Goal: Information Seeking & Learning: Learn about a topic

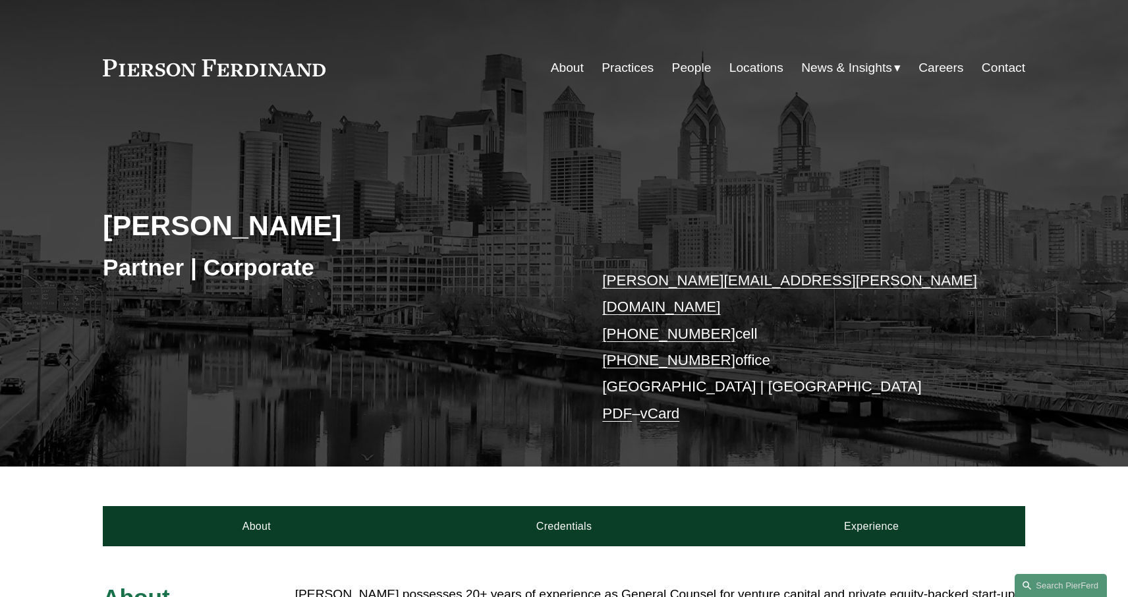
scroll to position [423, 0]
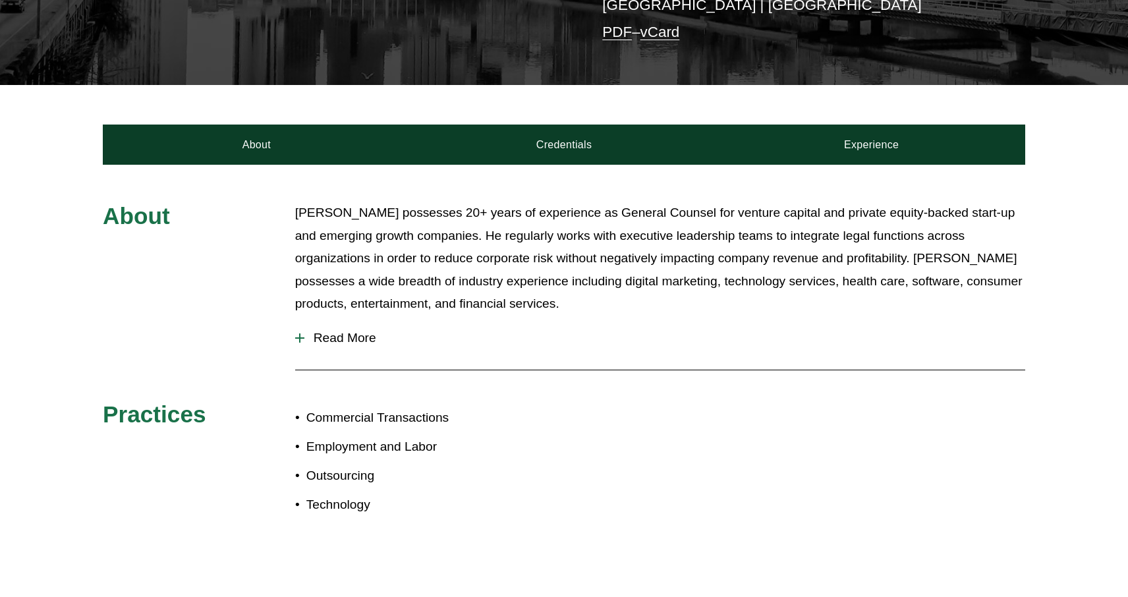
scroll to position [433, 0]
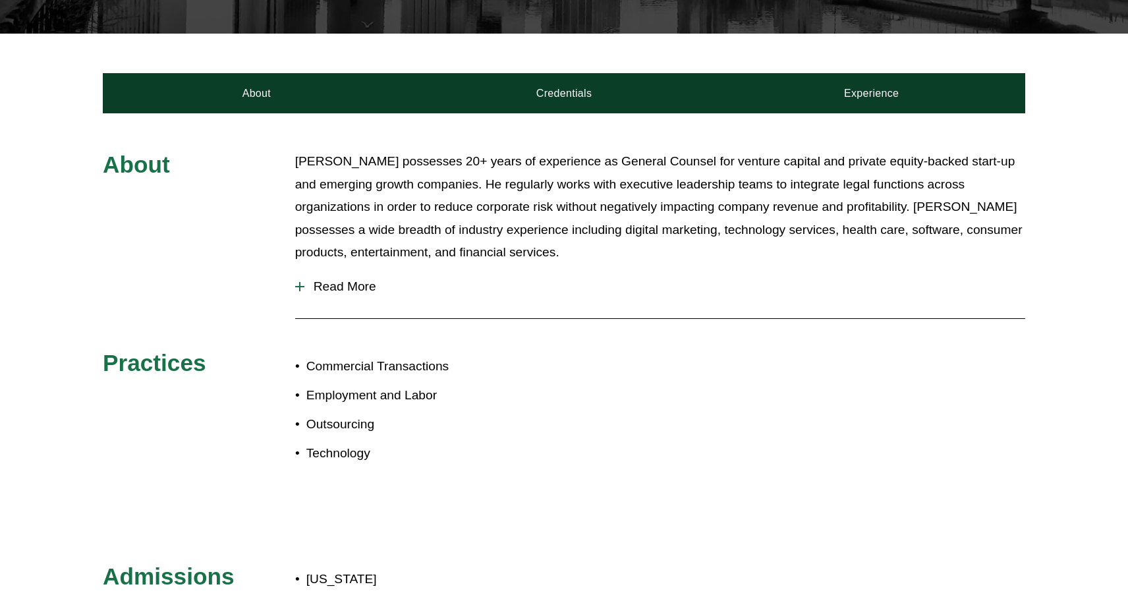
click at [345, 270] on button "Read More" at bounding box center [660, 287] width 730 height 34
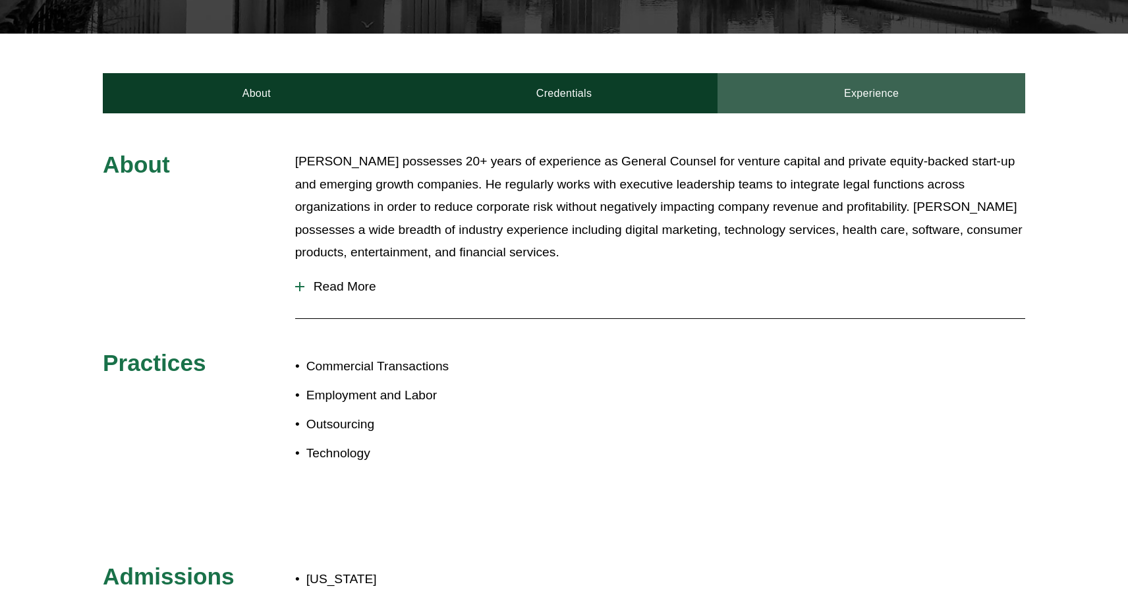
click at [850, 76] on link "Experience" at bounding box center [872, 93] width 308 height 40
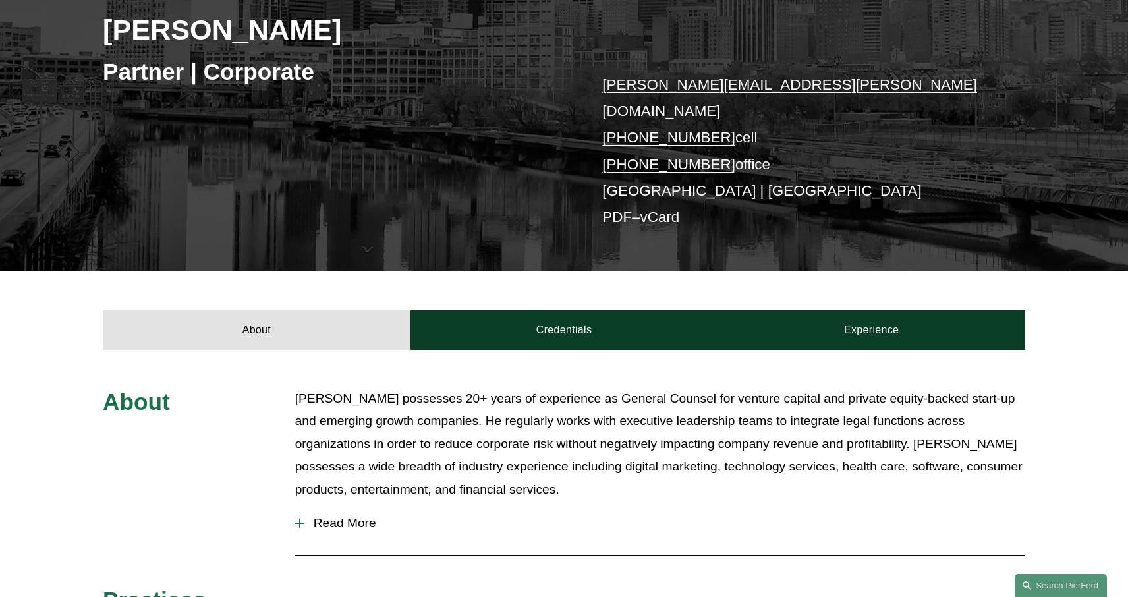
scroll to position [208, 0]
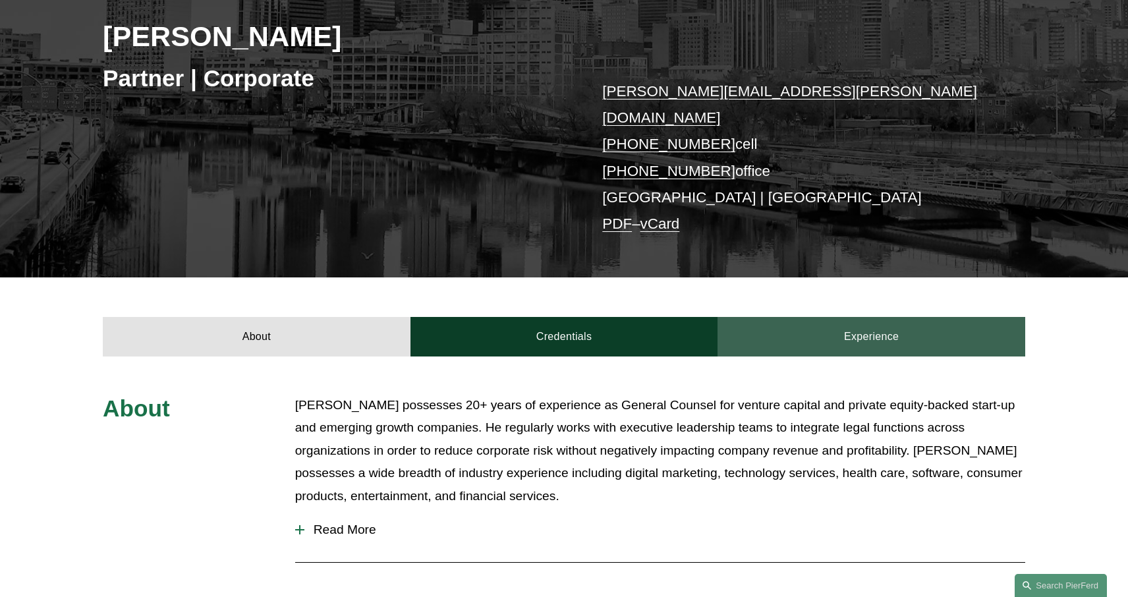
click at [847, 317] on link "Experience" at bounding box center [872, 337] width 308 height 40
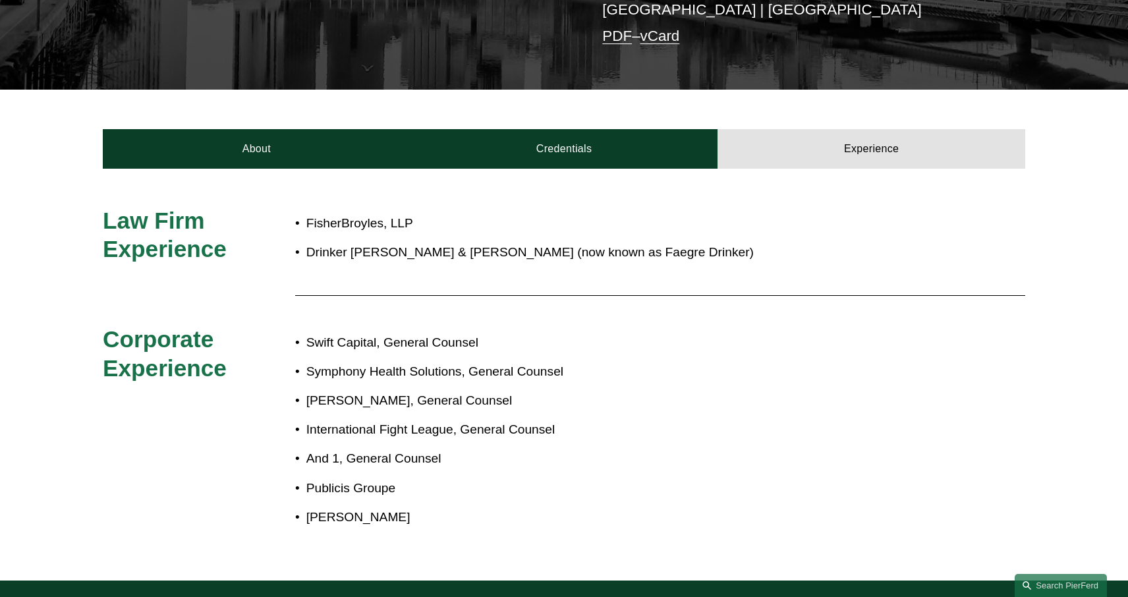
scroll to position [307, 0]
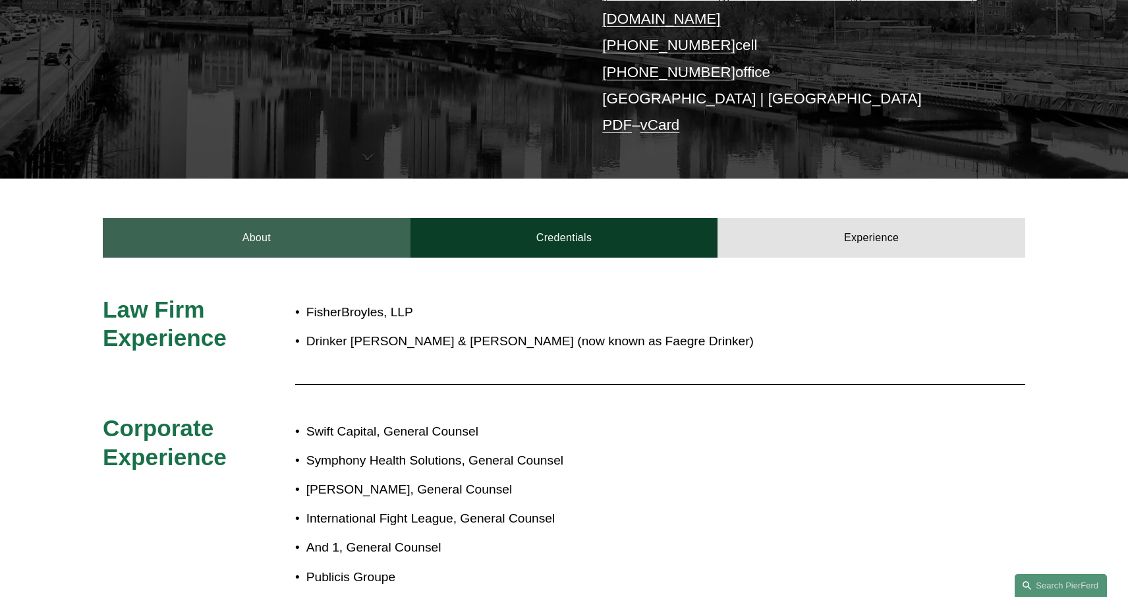
click at [274, 218] on link "About" at bounding box center [257, 238] width 308 height 40
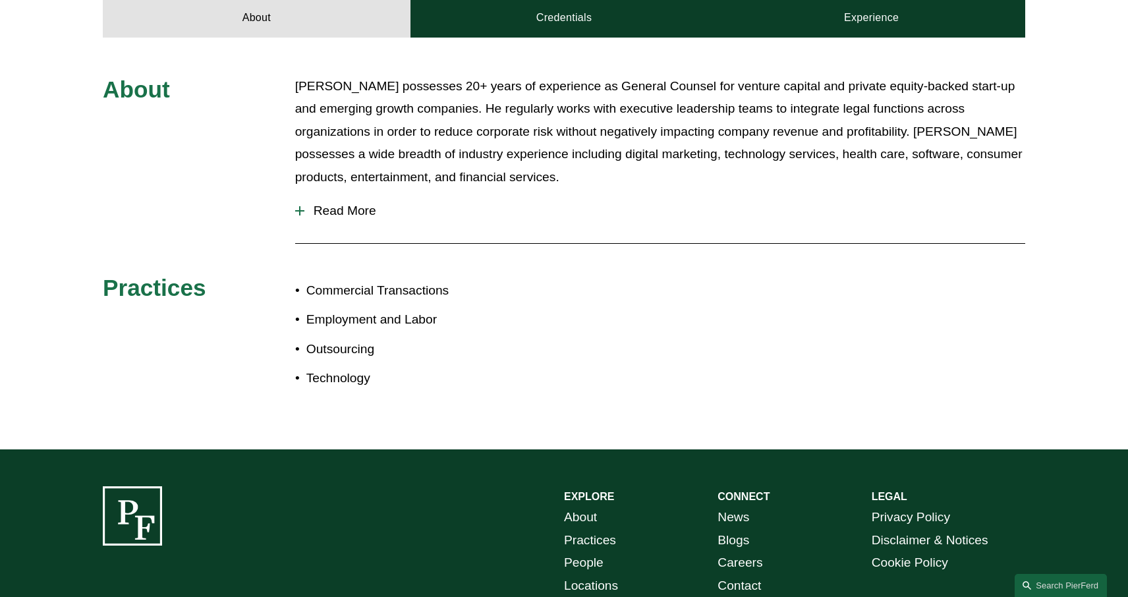
scroll to position [527, 0]
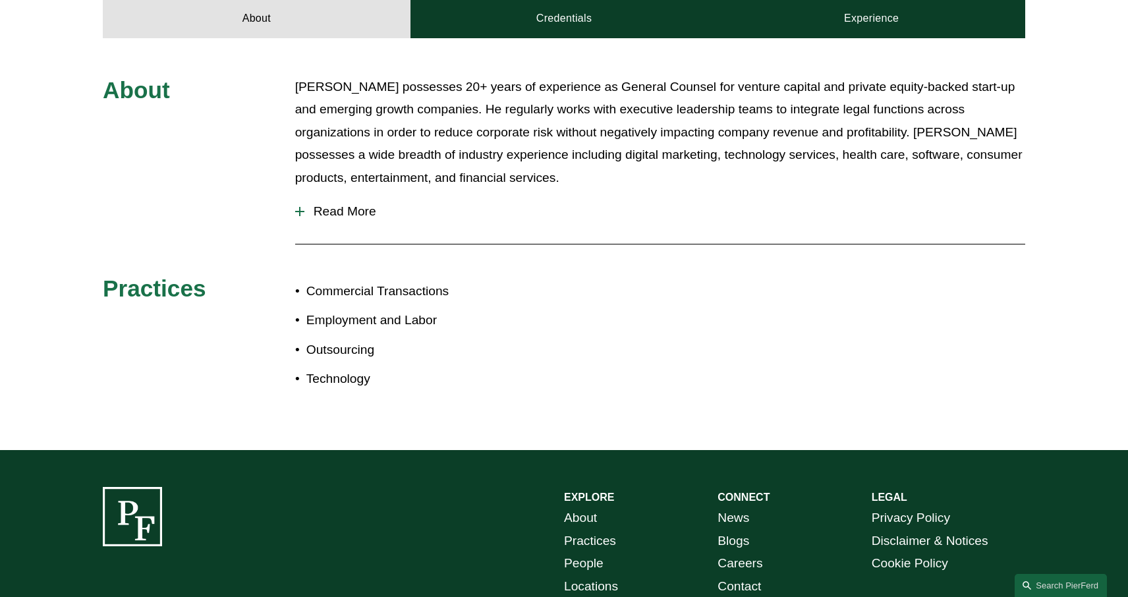
click at [365, 204] on span "Read More" at bounding box center [665, 211] width 721 height 15
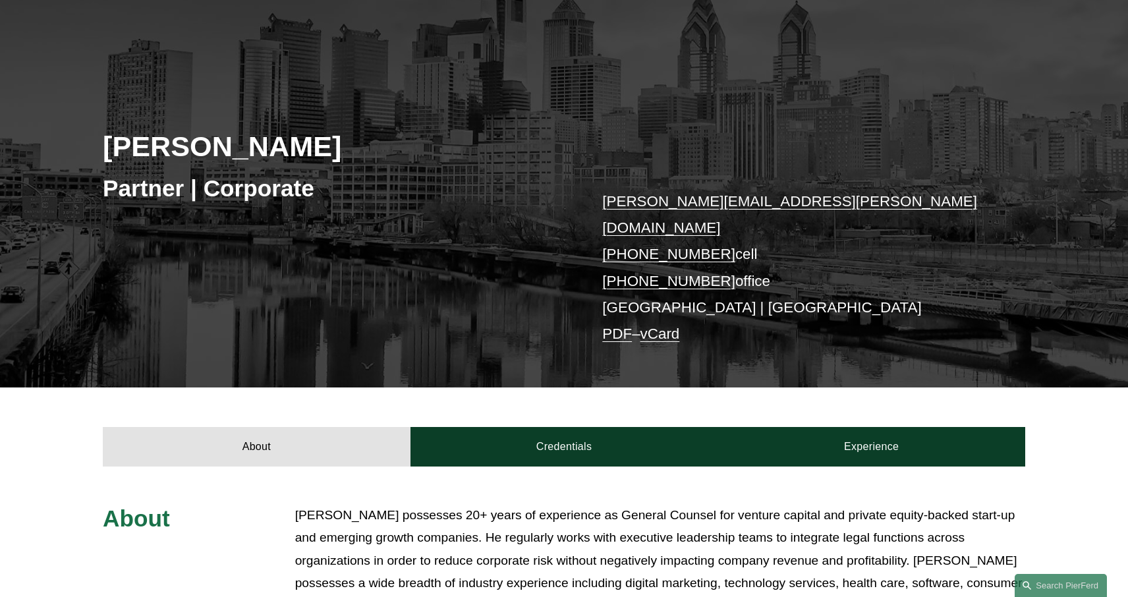
scroll to position [0, 0]
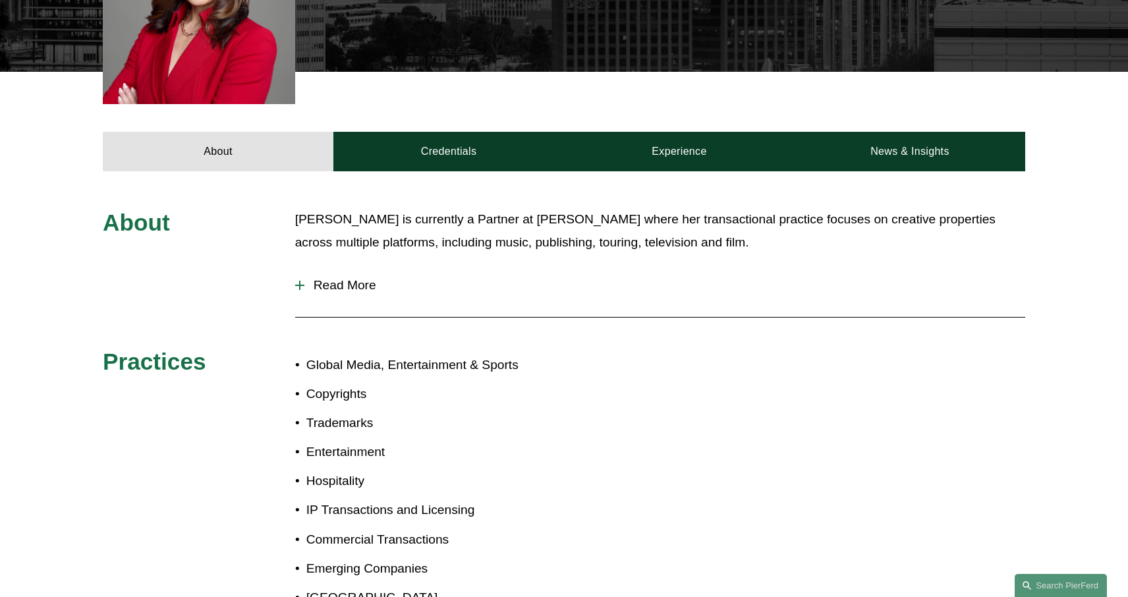
scroll to position [677, 0]
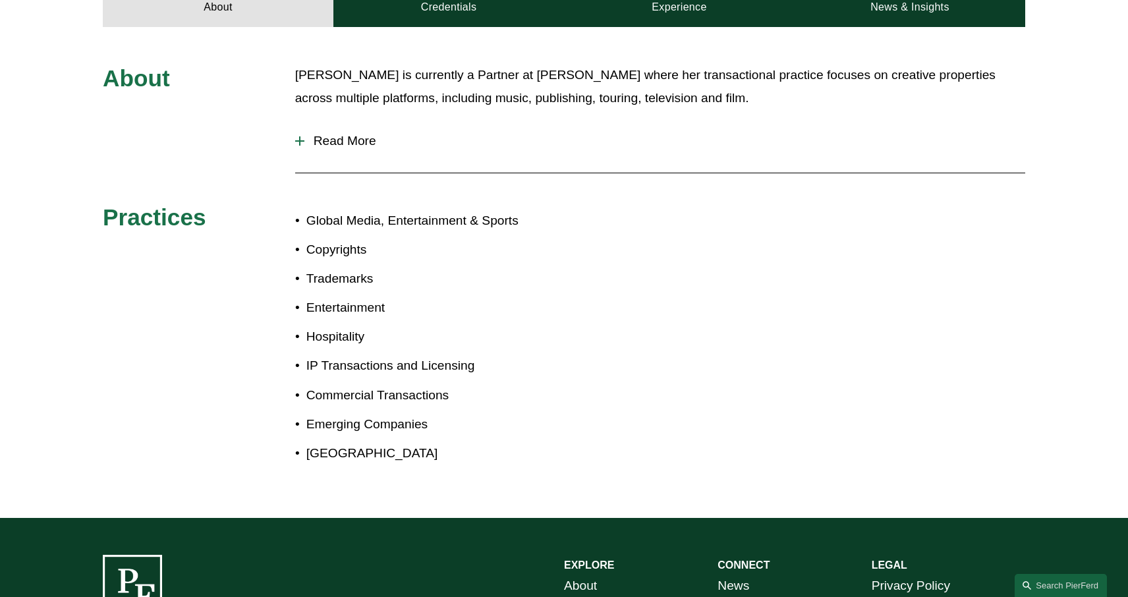
click at [343, 134] on span "Read More" at bounding box center [665, 141] width 721 height 15
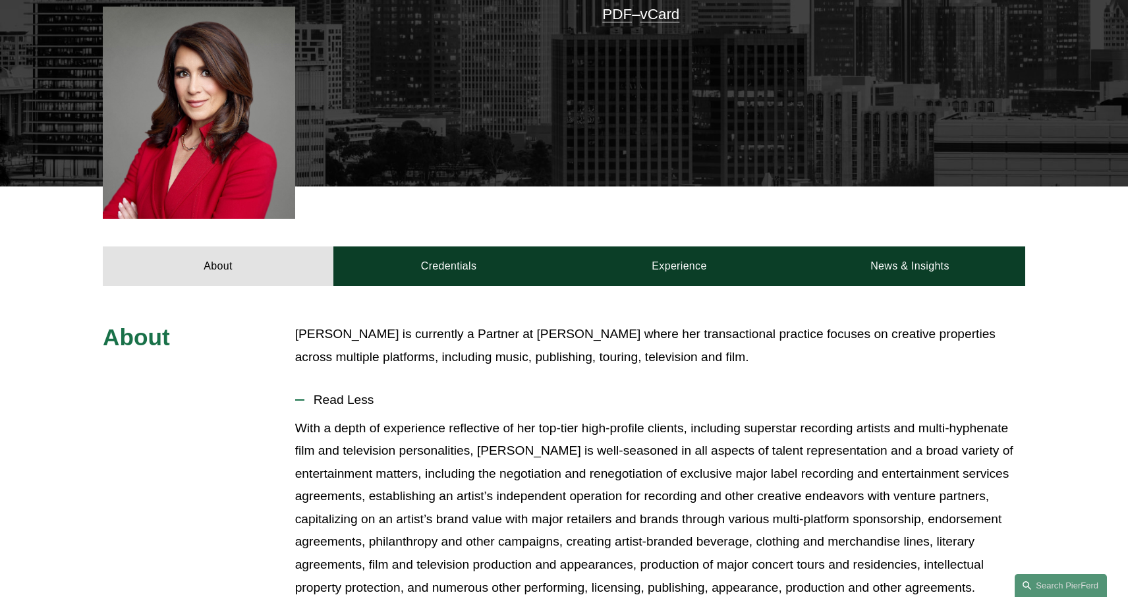
scroll to position [336, 0]
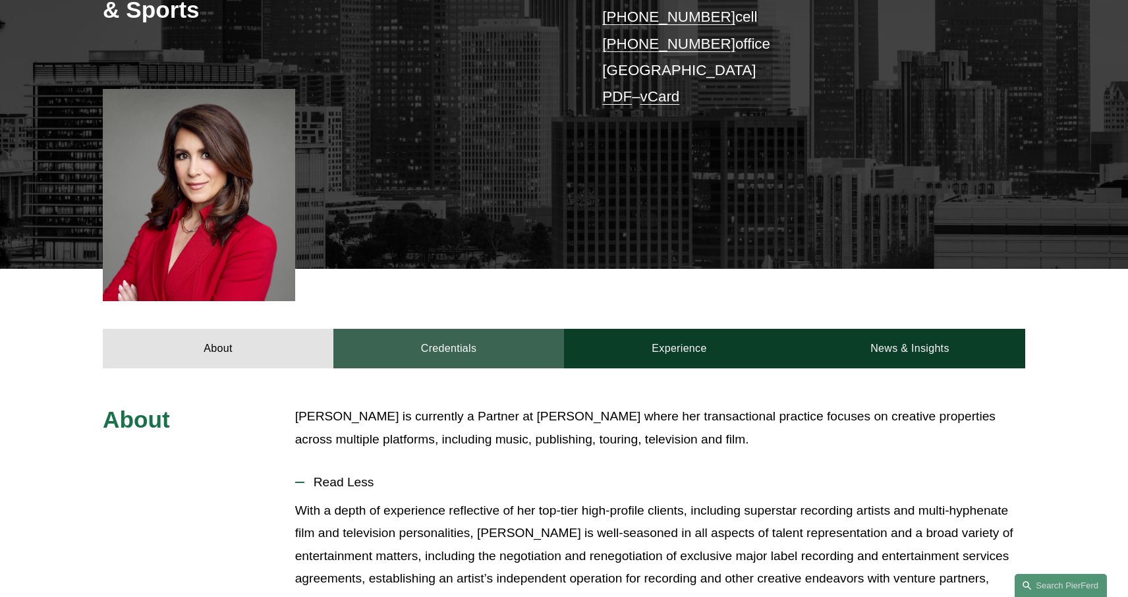
click at [424, 329] on link "Credentials" at bounding box center [449, 349] width 231 height 40
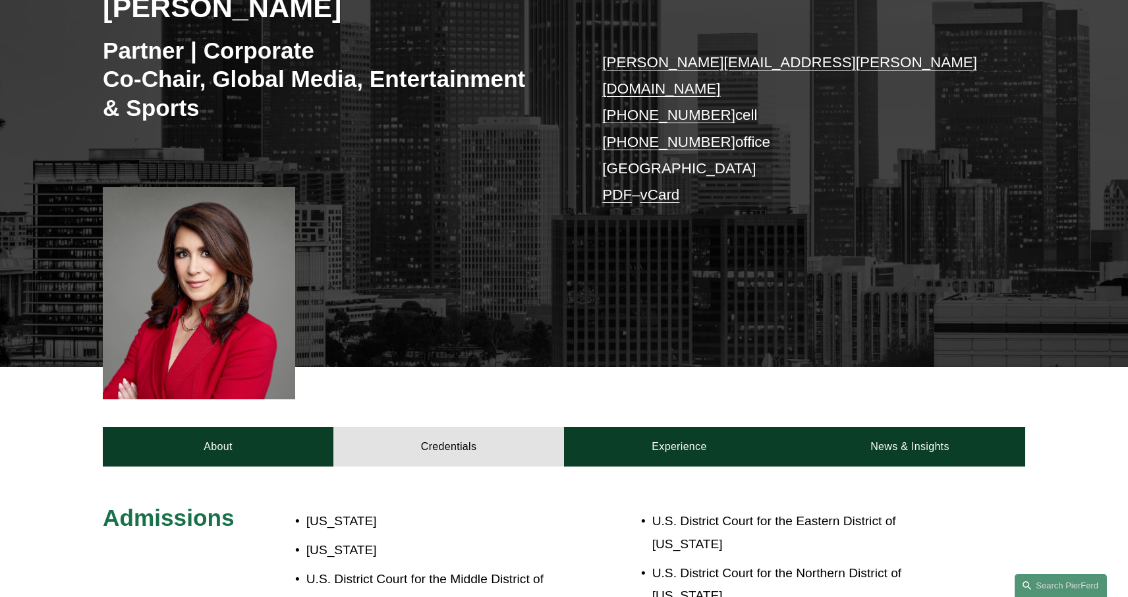
scroll to position [380, 0]
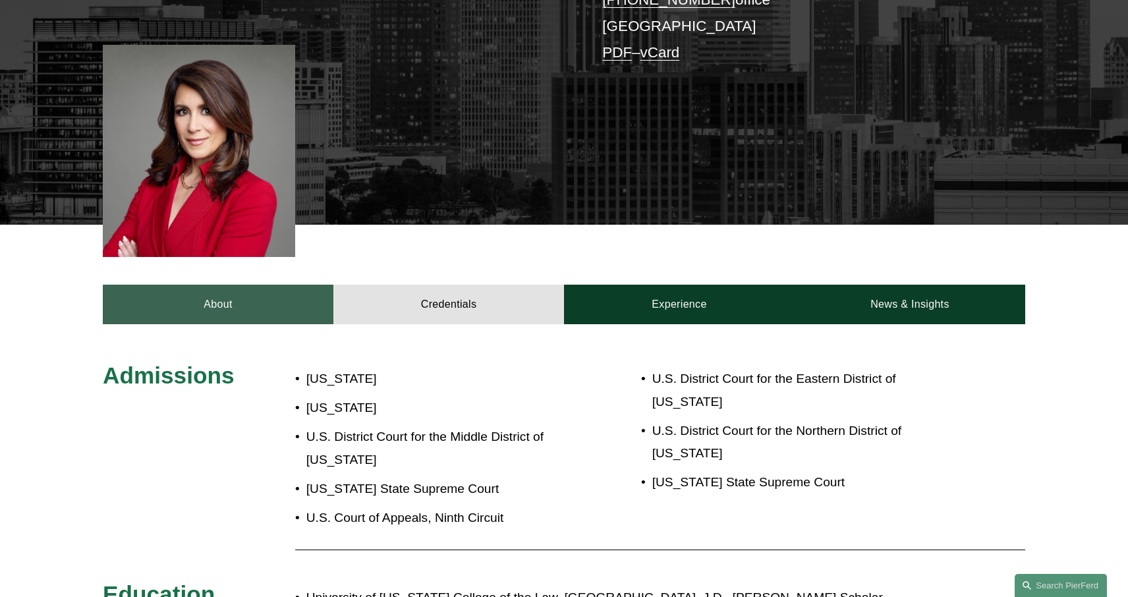
click at [249, 285] on link "About" at bounding box center [218, 305] width 231 height 40
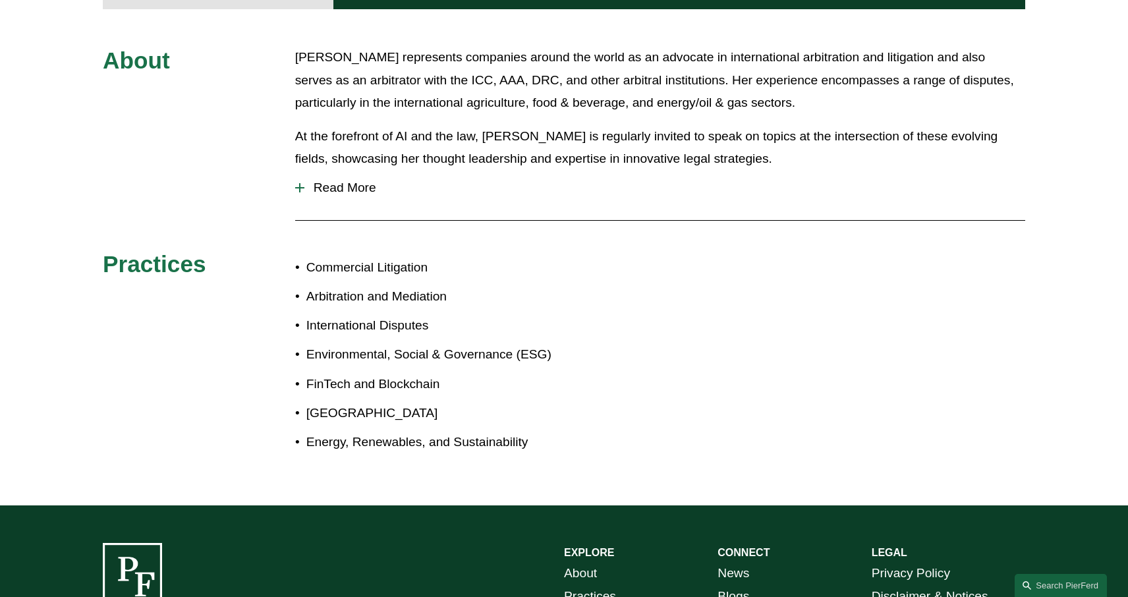
scroll to position [674, 0]
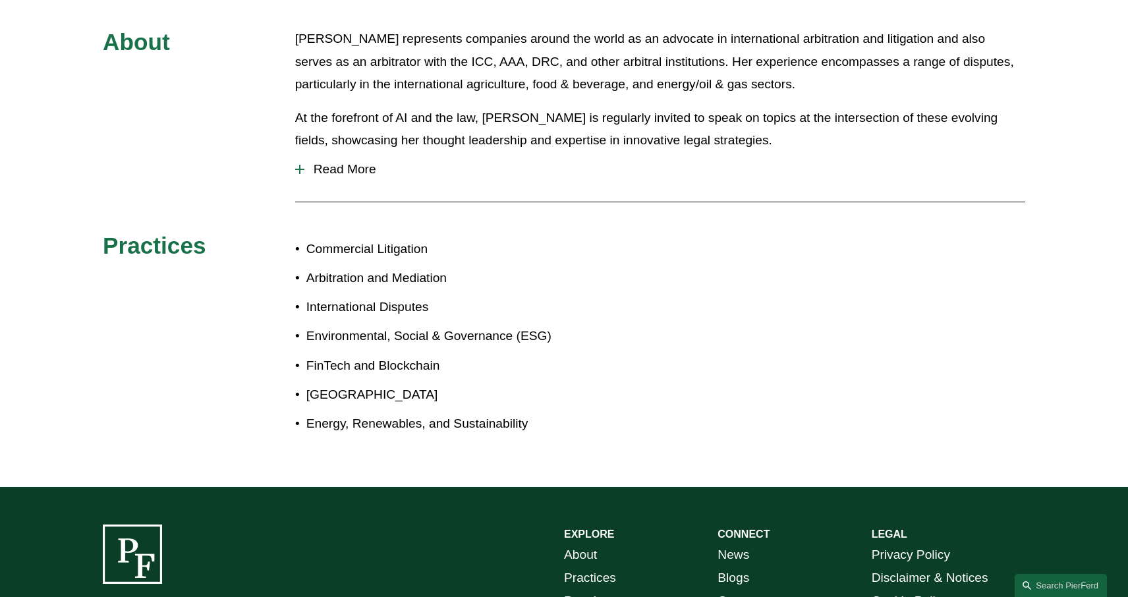
click at [347, 156] on button "Read More" at bounding box center [660, 169] width 730 height 34
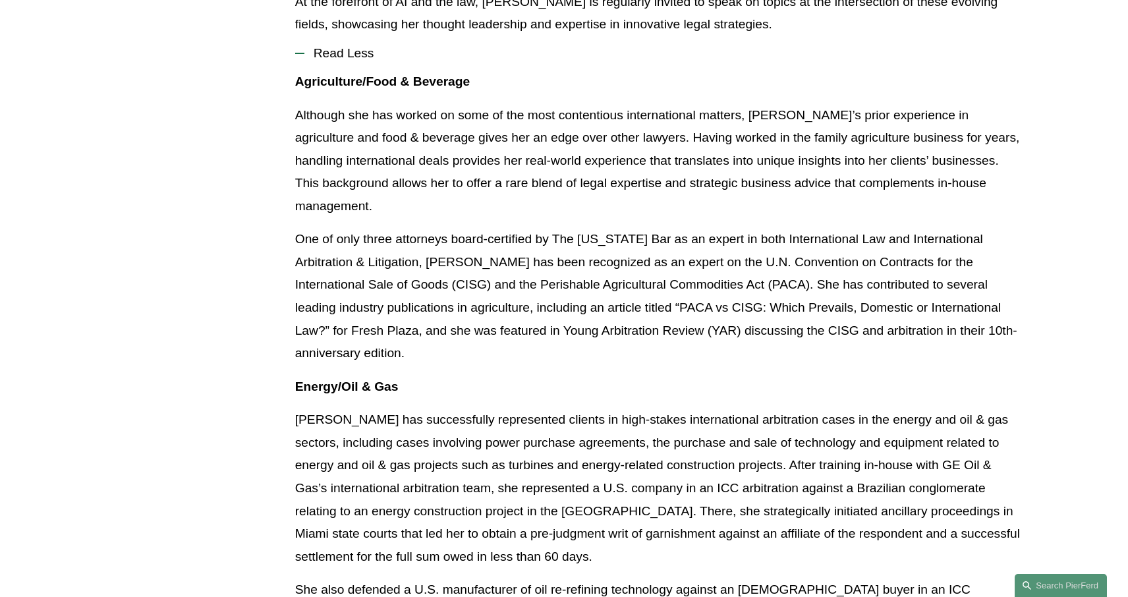
scroll to position [264, 0]
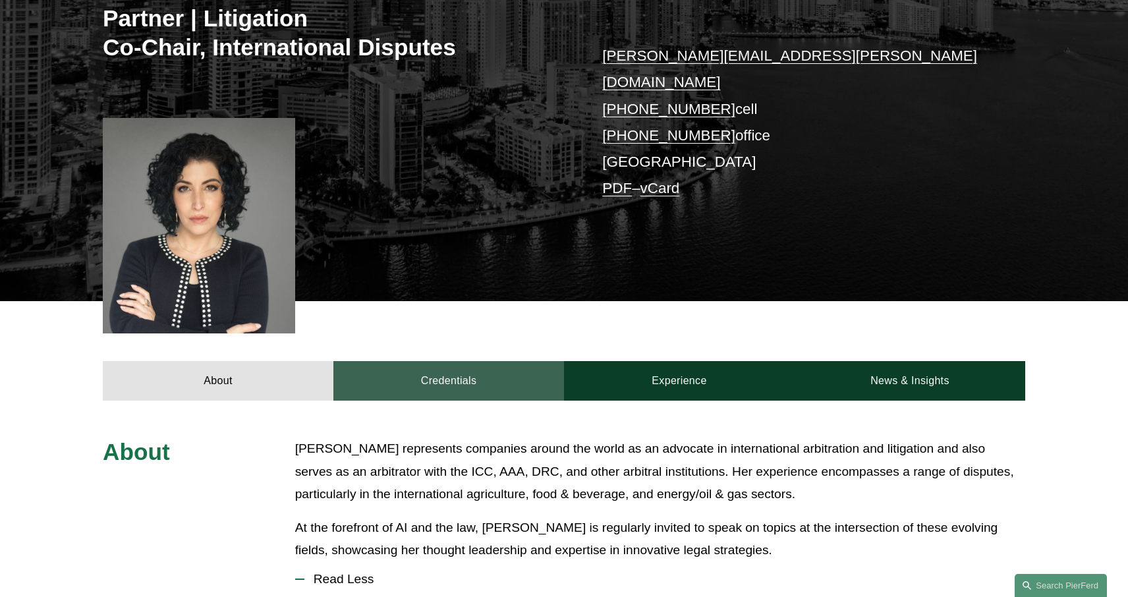
click at [441, 361] on link "Credentials" at bounding box center [449, 381] width 231 height 40
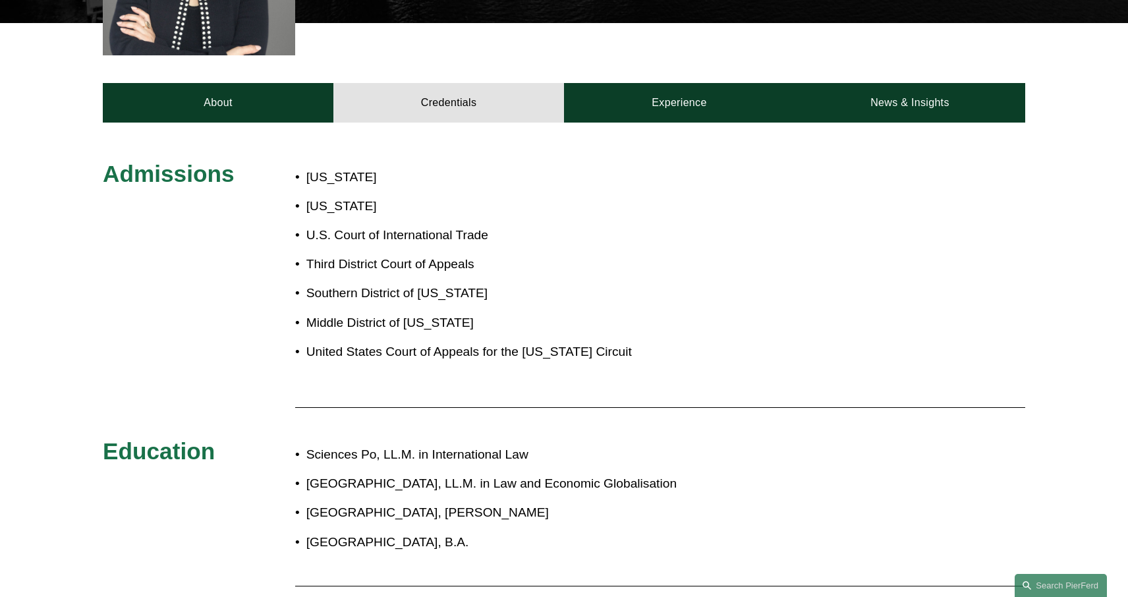
scroll to position [520, 0]
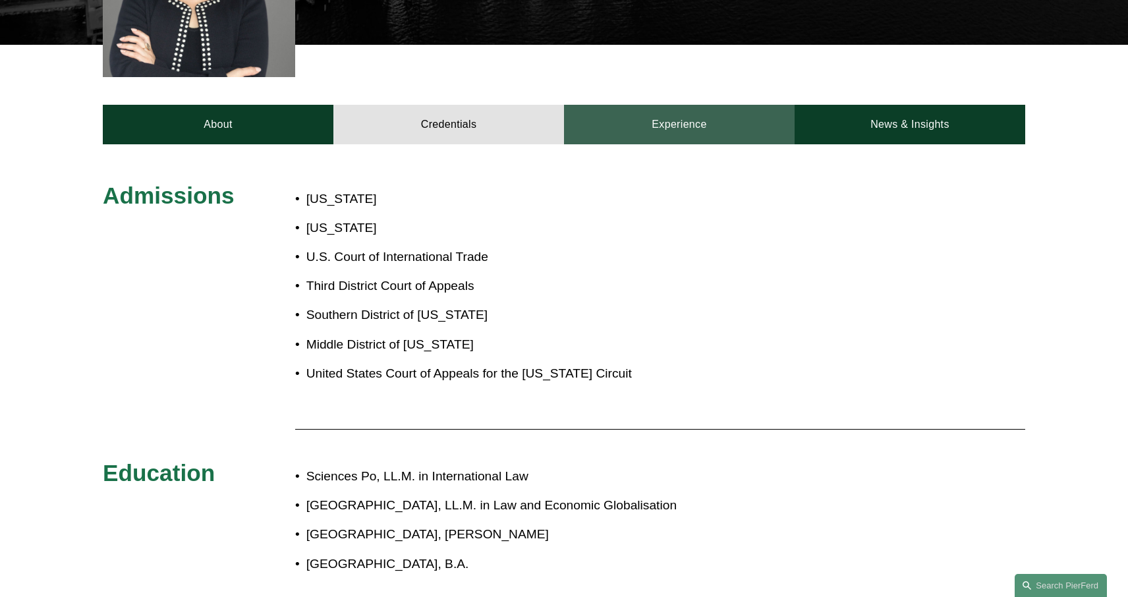
click at [686, 105] on link "Experience" at bounding box center [679, 125] width 231 height 40
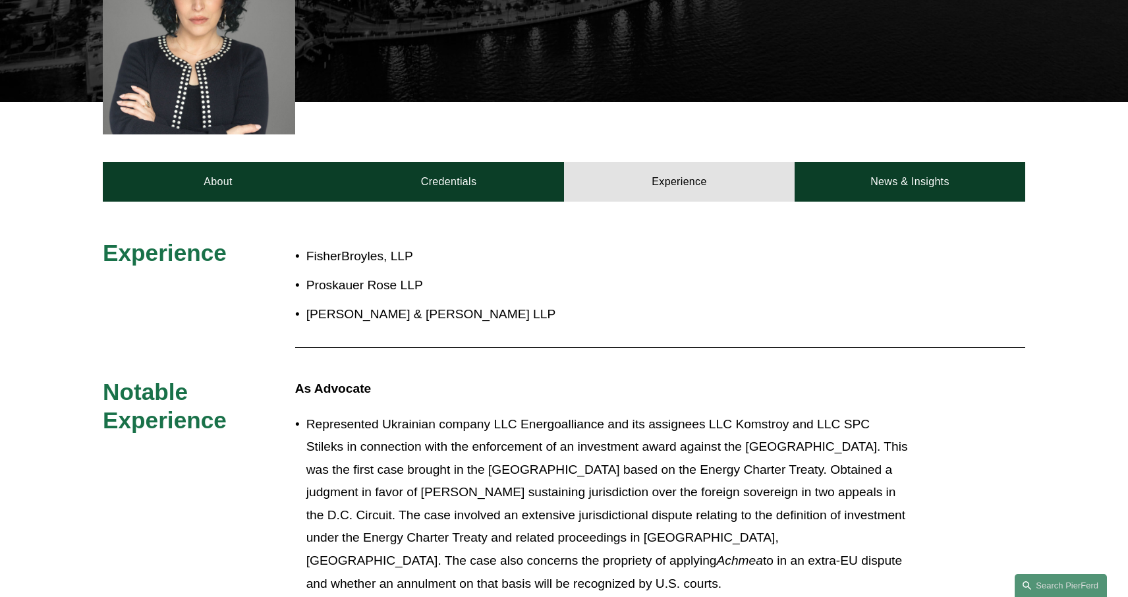
scroll to position [443, 0]
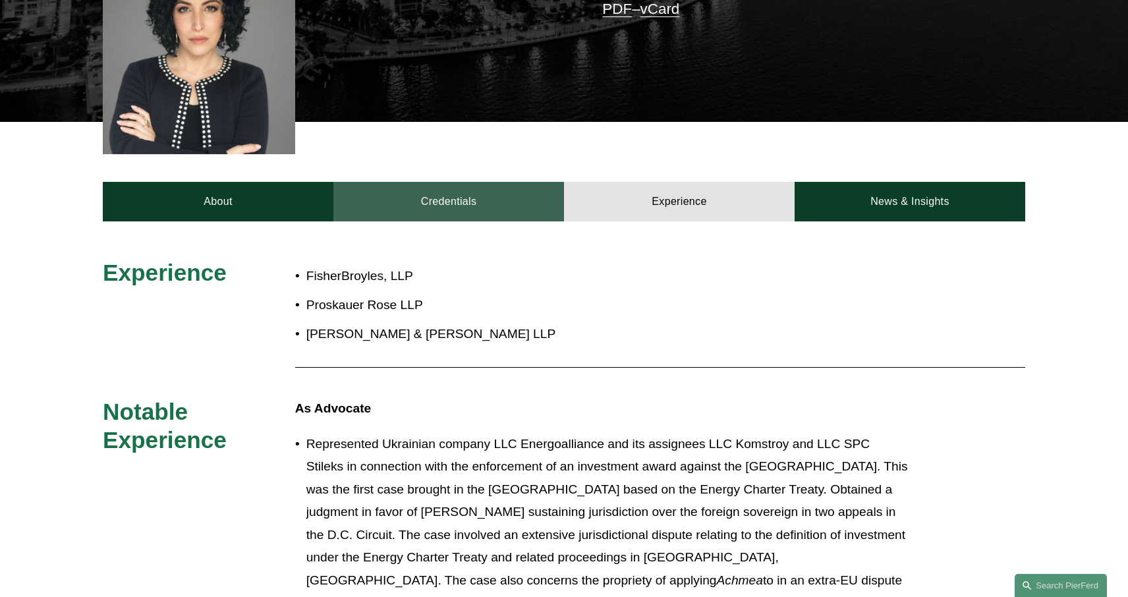
click at [409, 182] on link "Credentials" at bounding box center [449, 202] width 231 height 40
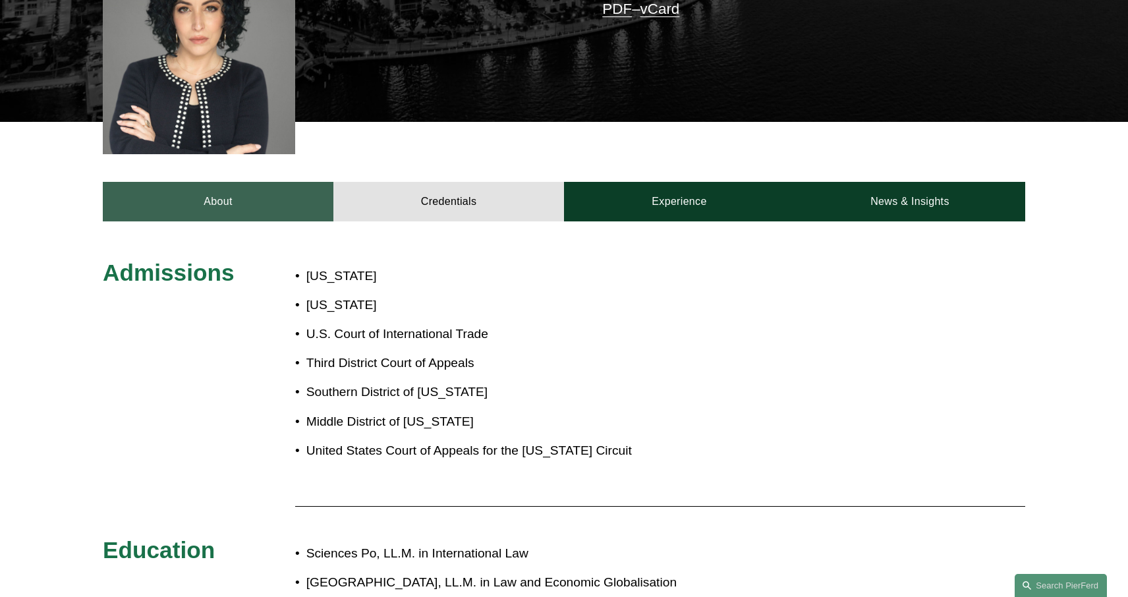
click at [249, 185] on link "About" at bounding box center [218, 202] width 231 height 40
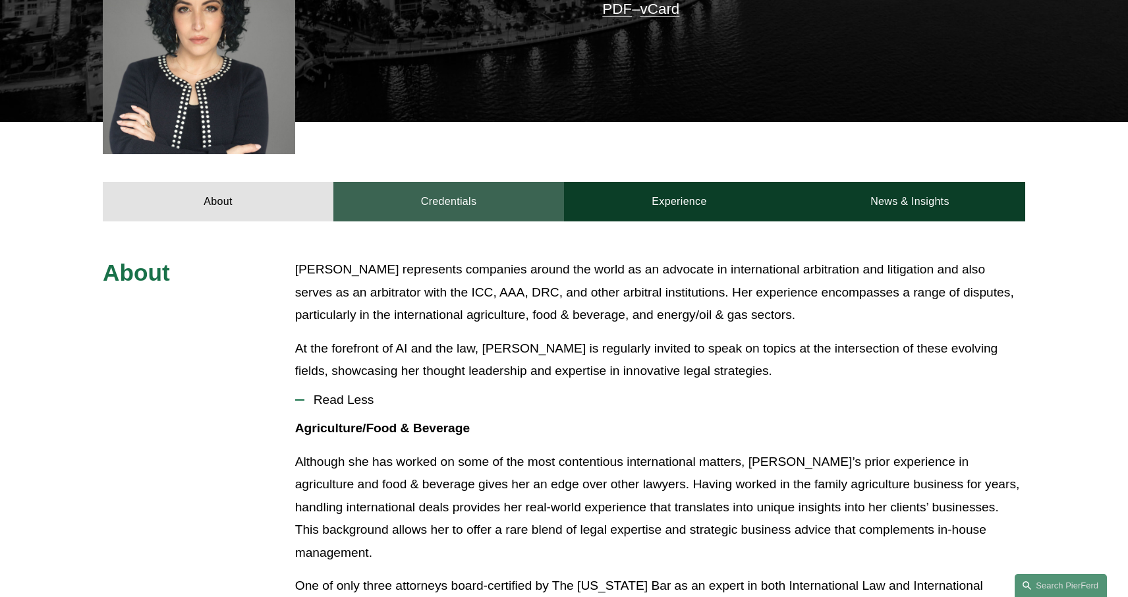
click at [483, 191] on link "Credentials" at bounding box center [449, 202] width 231 height 40
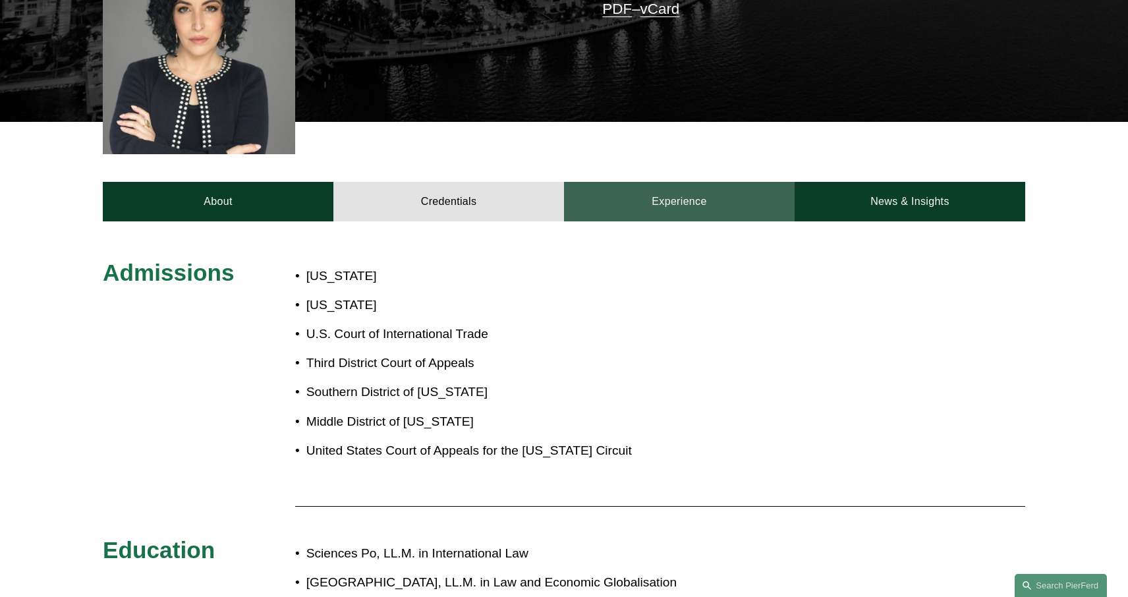
click at [608, 182] on link "Experience" at bounding box center [679, 202] width 231 height 40
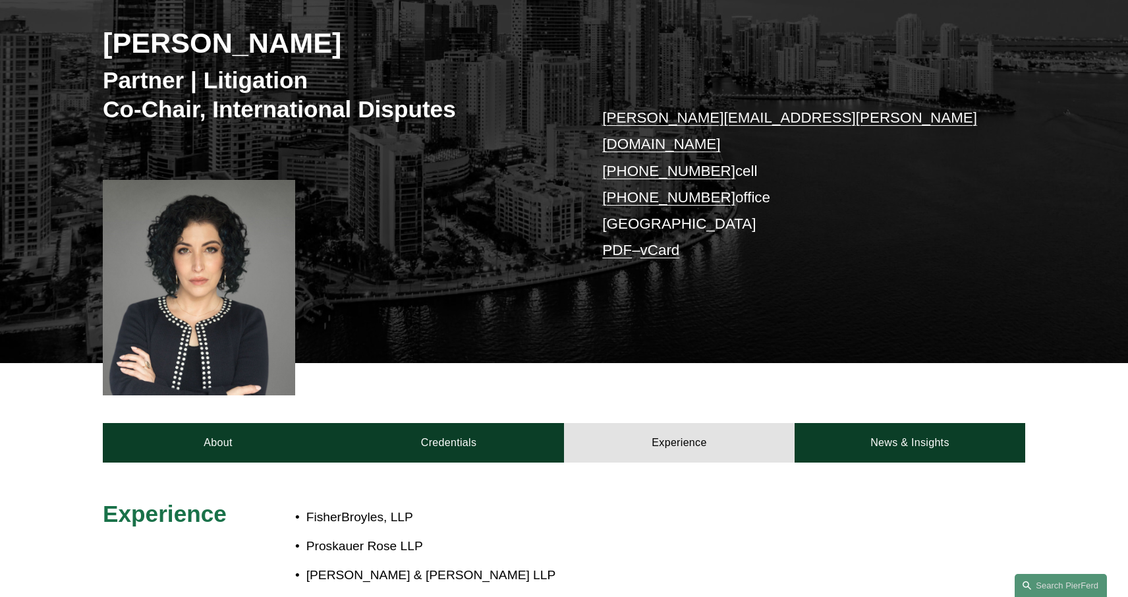
scroll to position [0, 0]
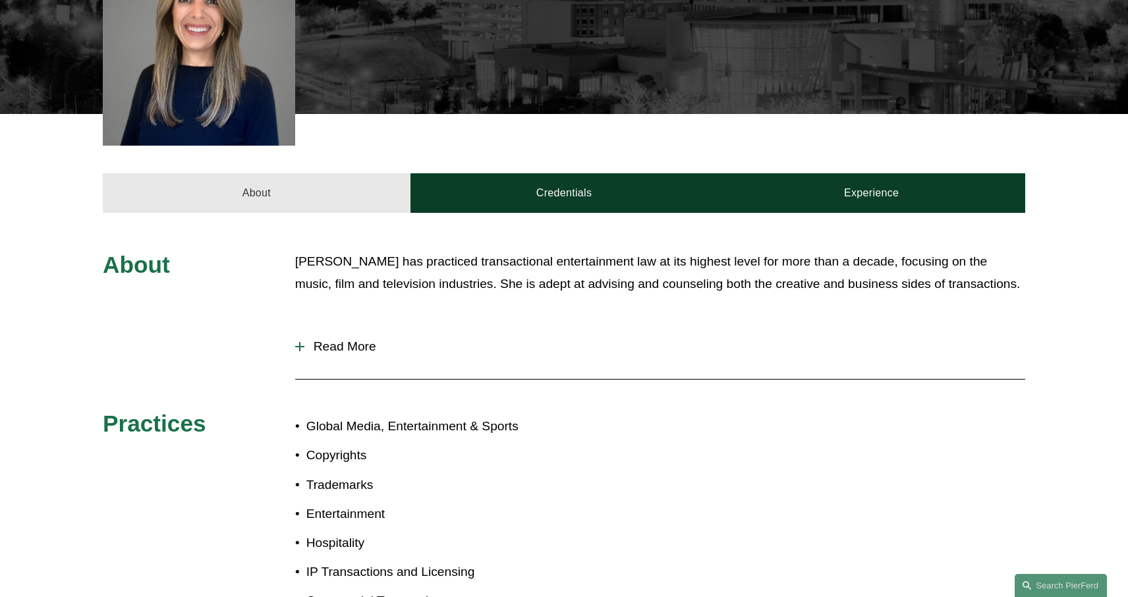
scroll to position [412, 0]
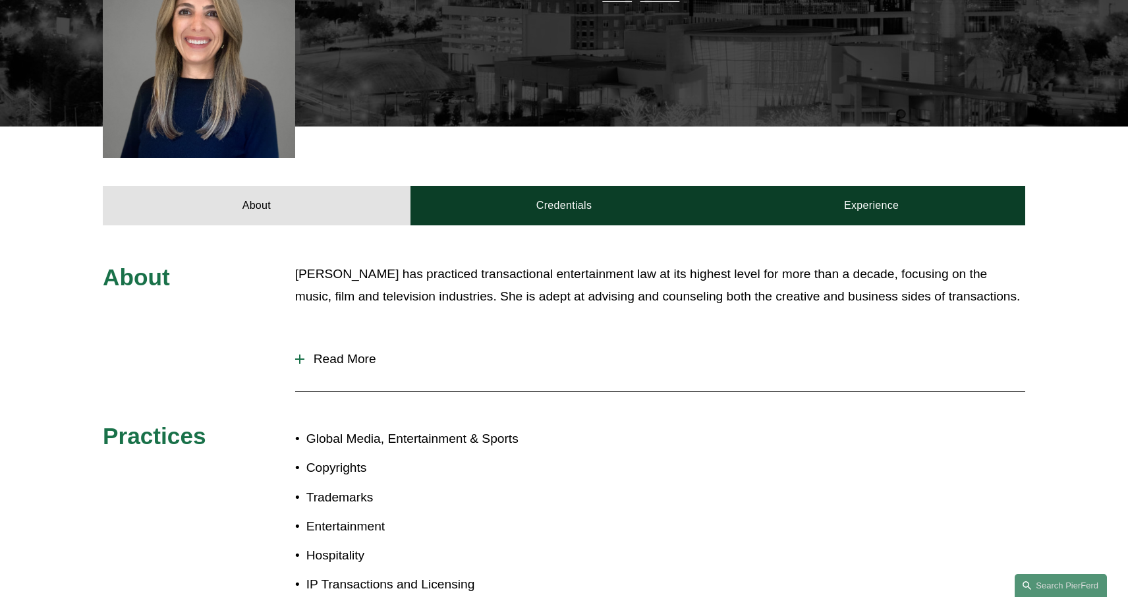
click at [348, 352] on span "Read More" at bounding box center [665, 359] width 721 height 15
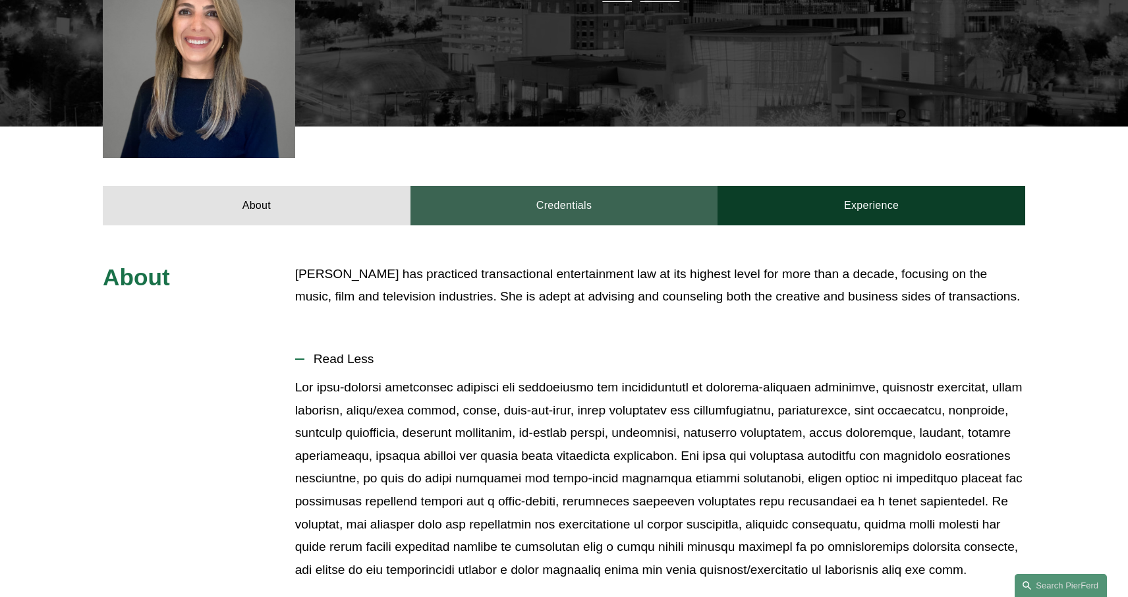
click at [504, 191] on link "Credentials" at bounding box center [565, 206] width 308 height 40
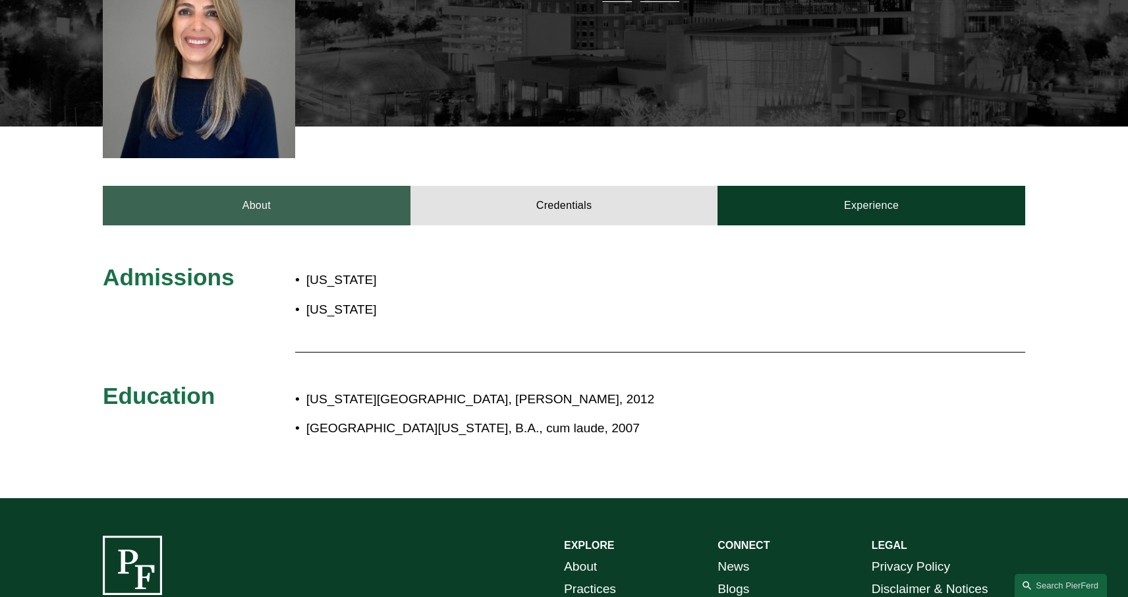
click at [270, 200] on link "About" at bounding box center [257, 206] width 308 height 40
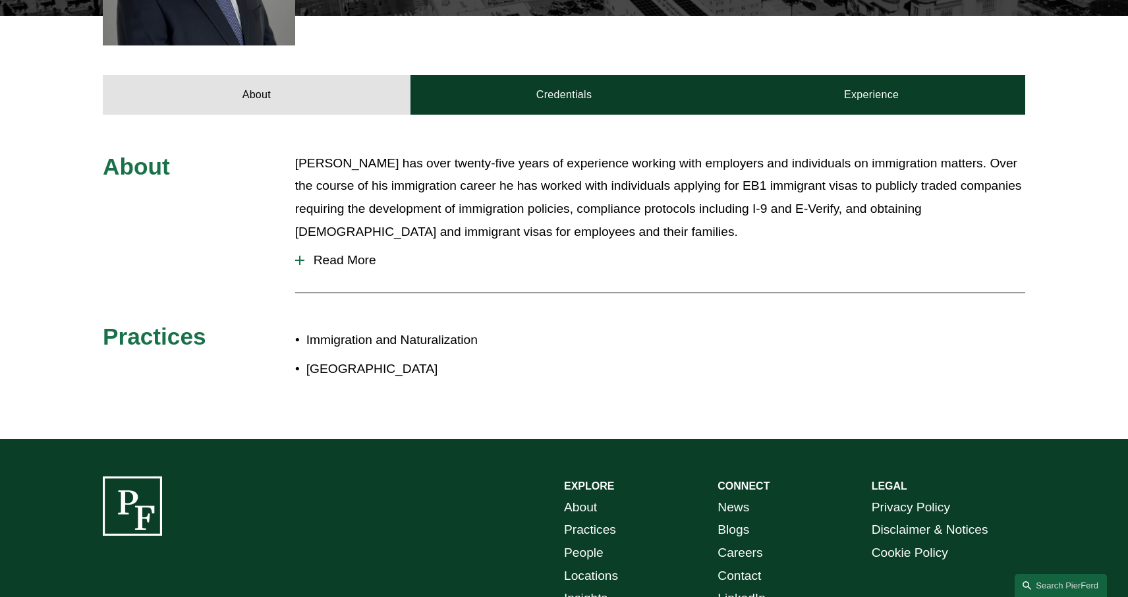
scroll to position [497, 0]
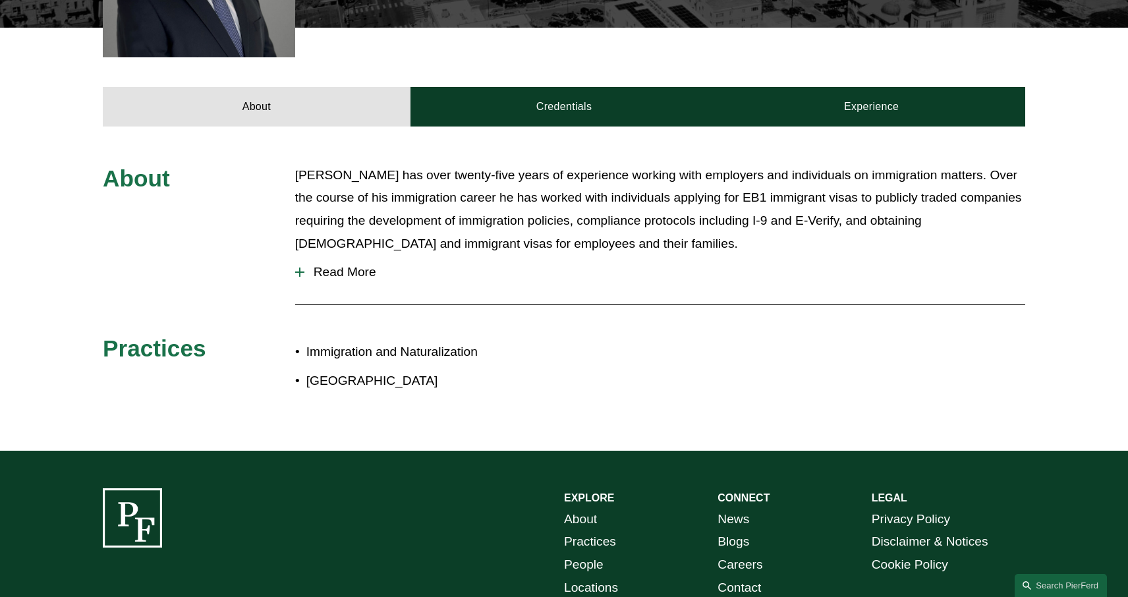
click at [351, 254] on p "Sanford has over twenty-five years of experience working with employers and ind…" at bounding box center [660, 209] width 730 height 91
click at [353, 283] on button "Read More" at bounding box center [660, 272] width 730 height 34
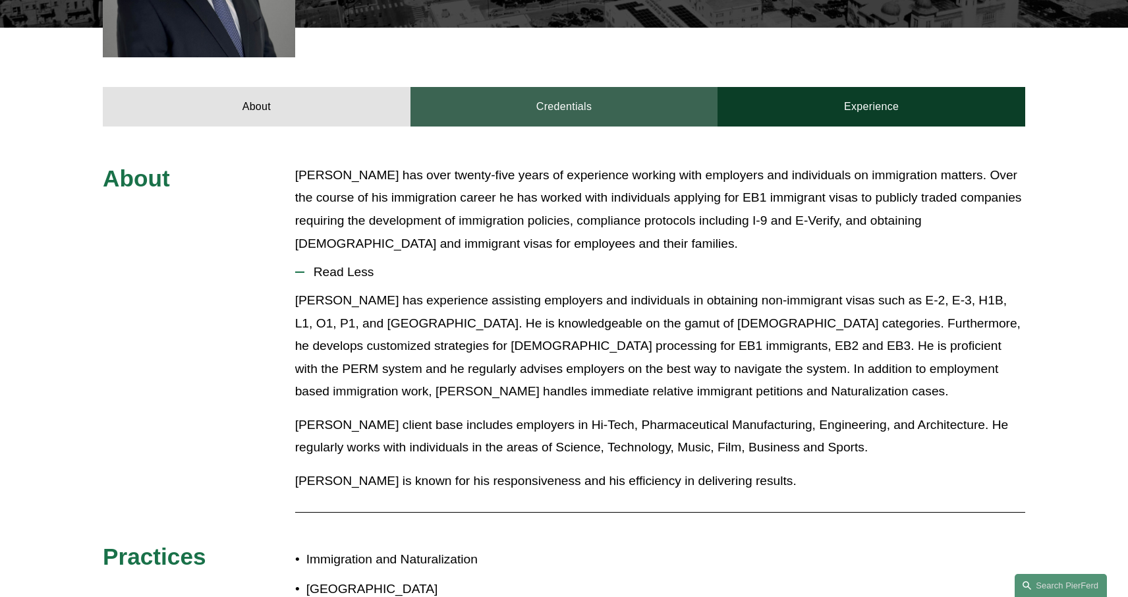
click at [560, 102] on link "Credentials" at bounding box center [565, 107] width 308 height 40
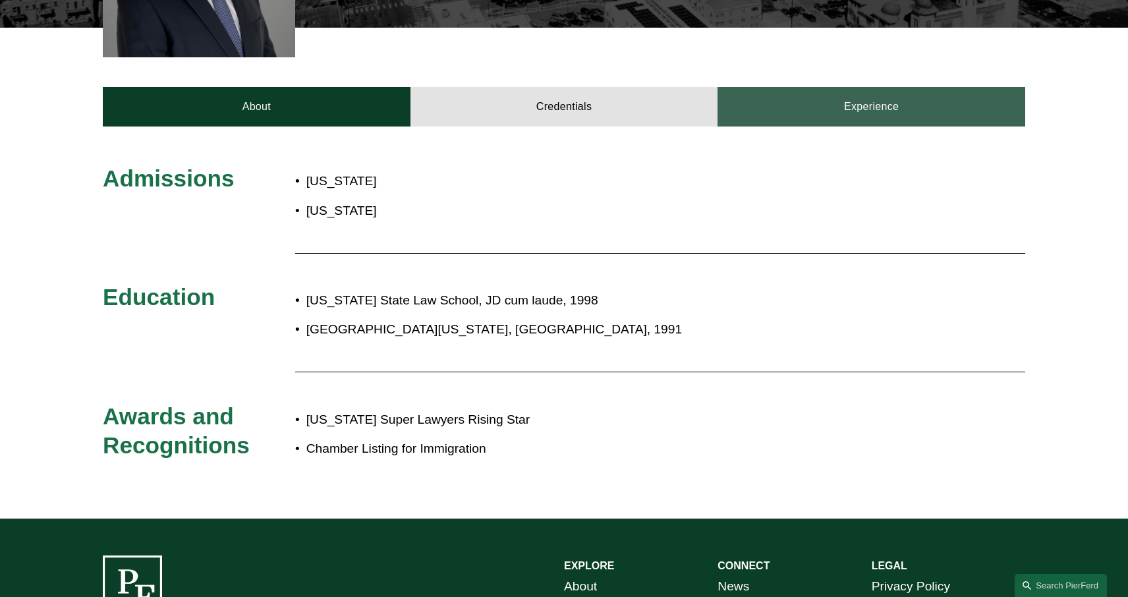
click at [746, 118] on link "Experience" at bounding box center [872, 107] width 308 height 40
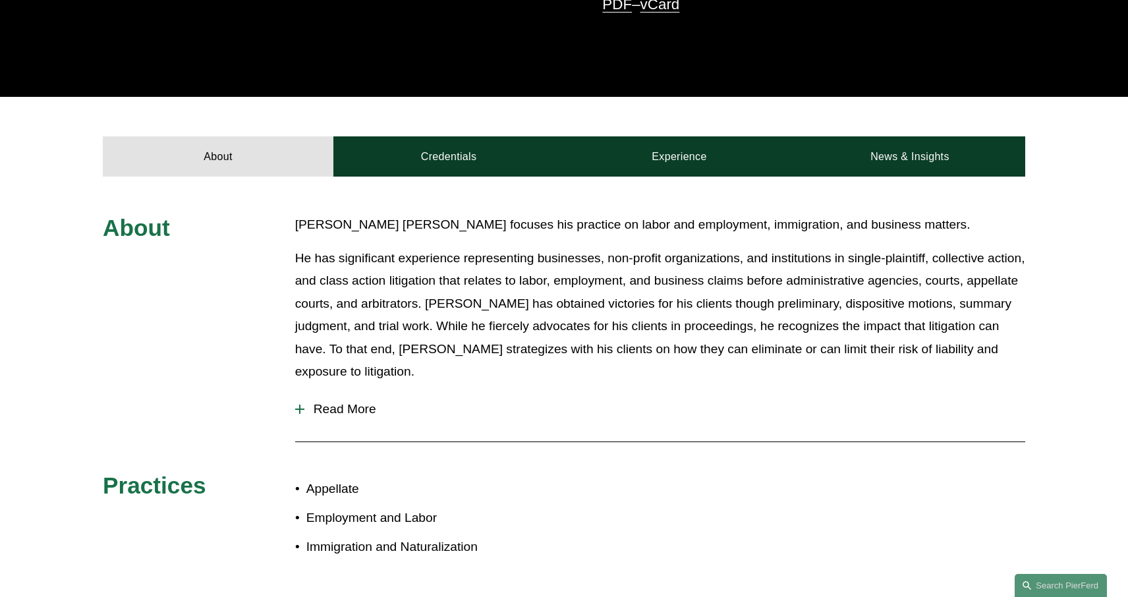
scroll to position [440, 0]
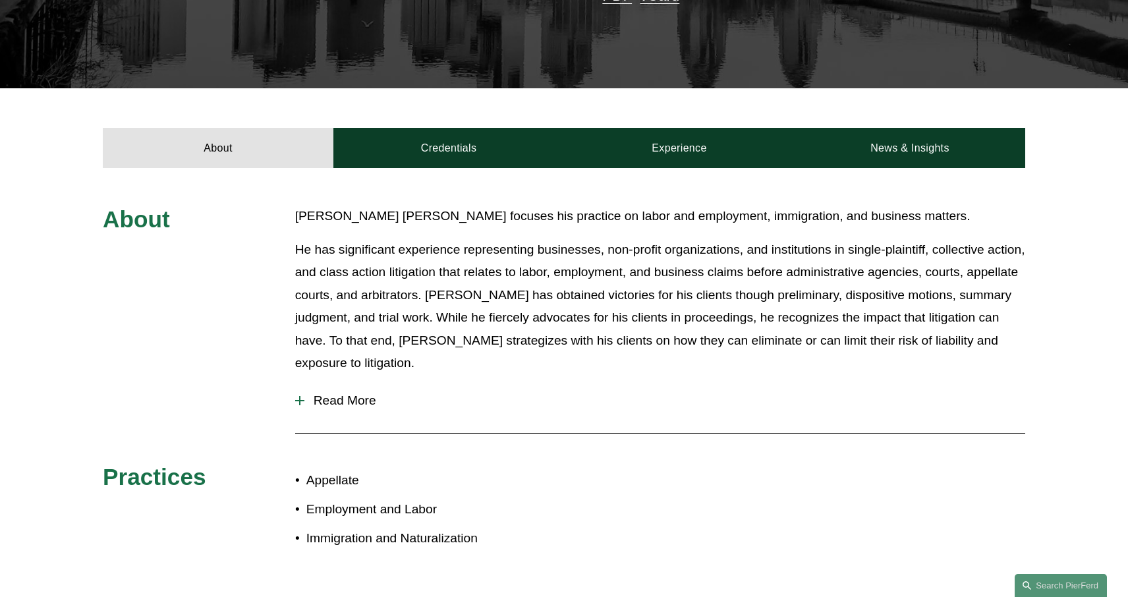
click at [337, 394] on span "Read More" at bounding box center [665, 401] width 721 height 15
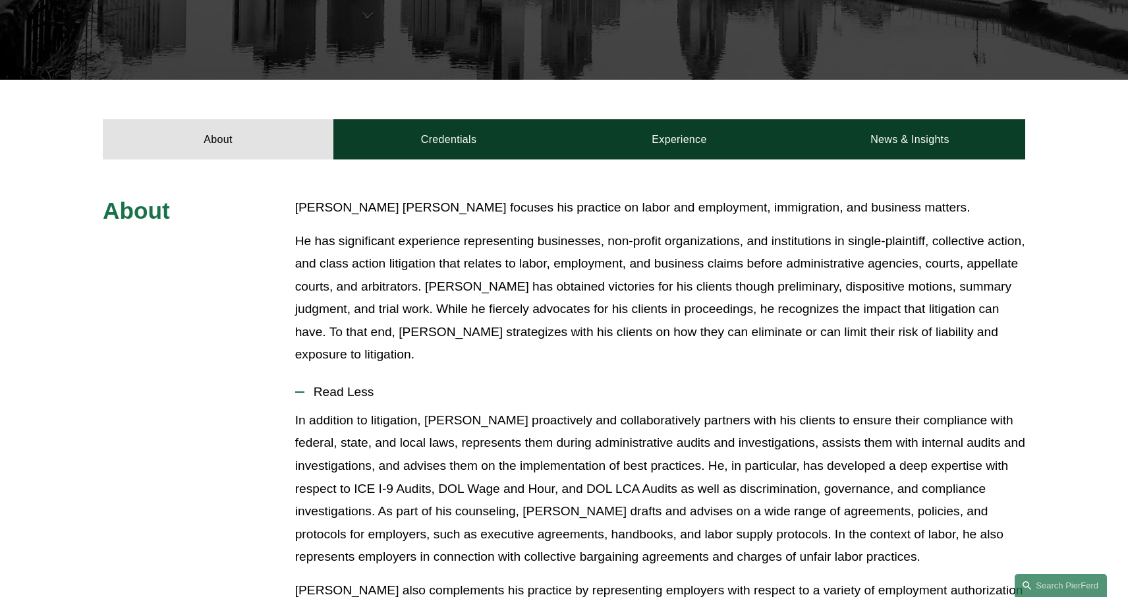
scroll to position [434, 0]
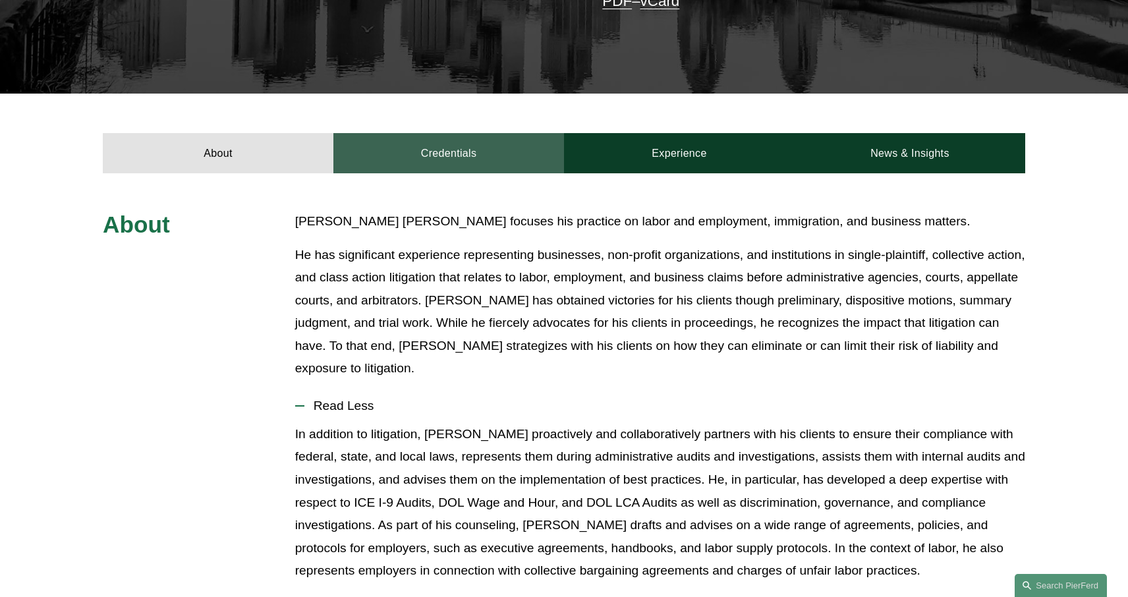
click at [457, 133] on link "Credentials" at bounding box center [449, 153] width 231 height 40
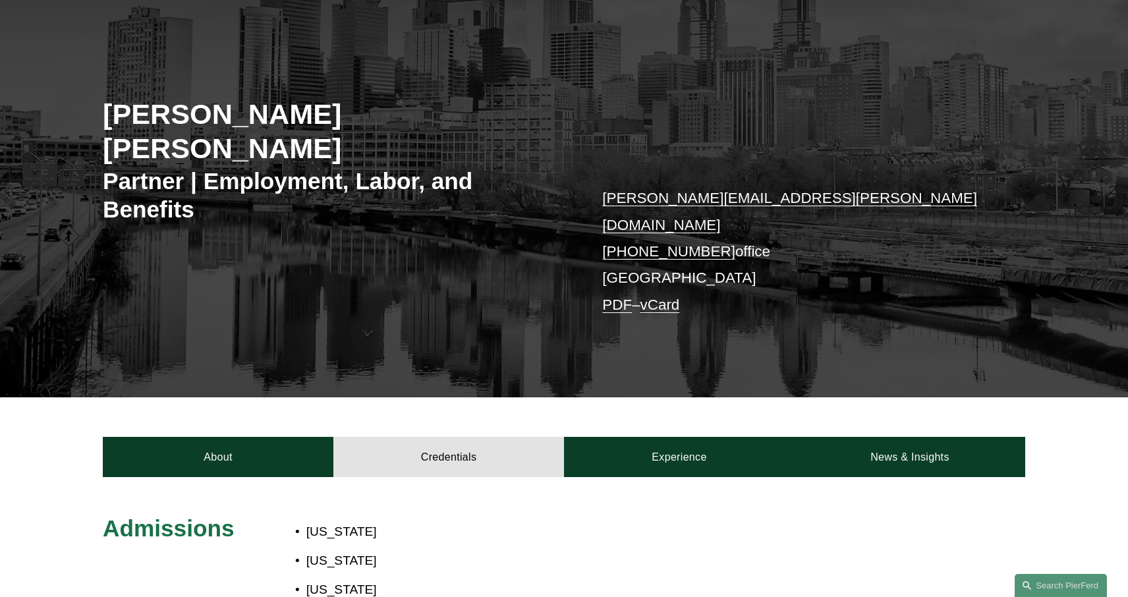
scroll to position [133, 0]
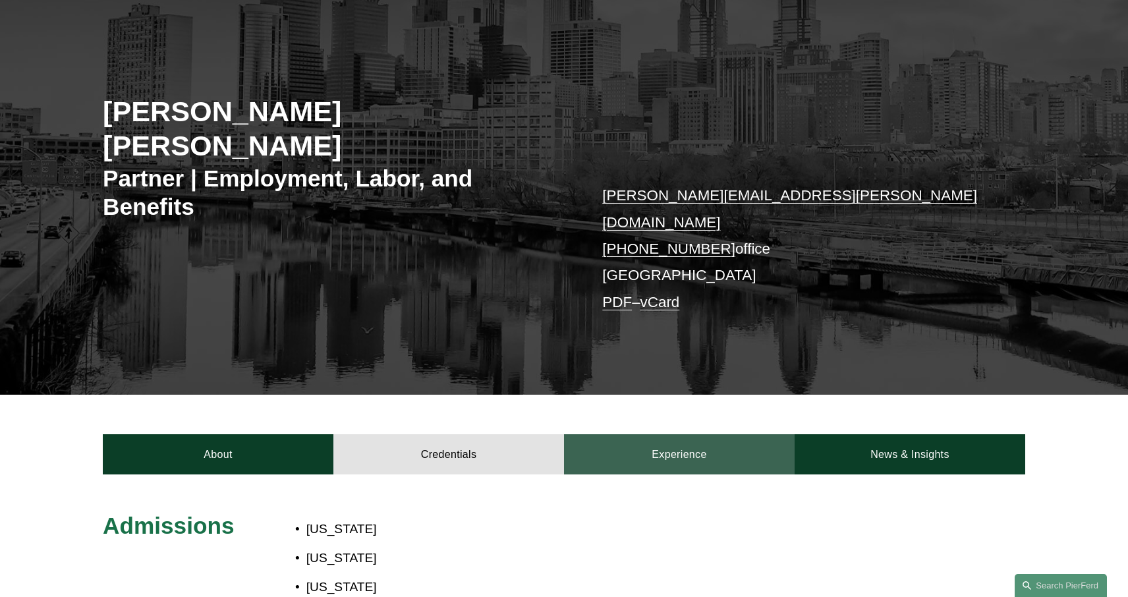
click at [644, 434] on link "Experience" at bounding box center [679, 454] width 231 height 40
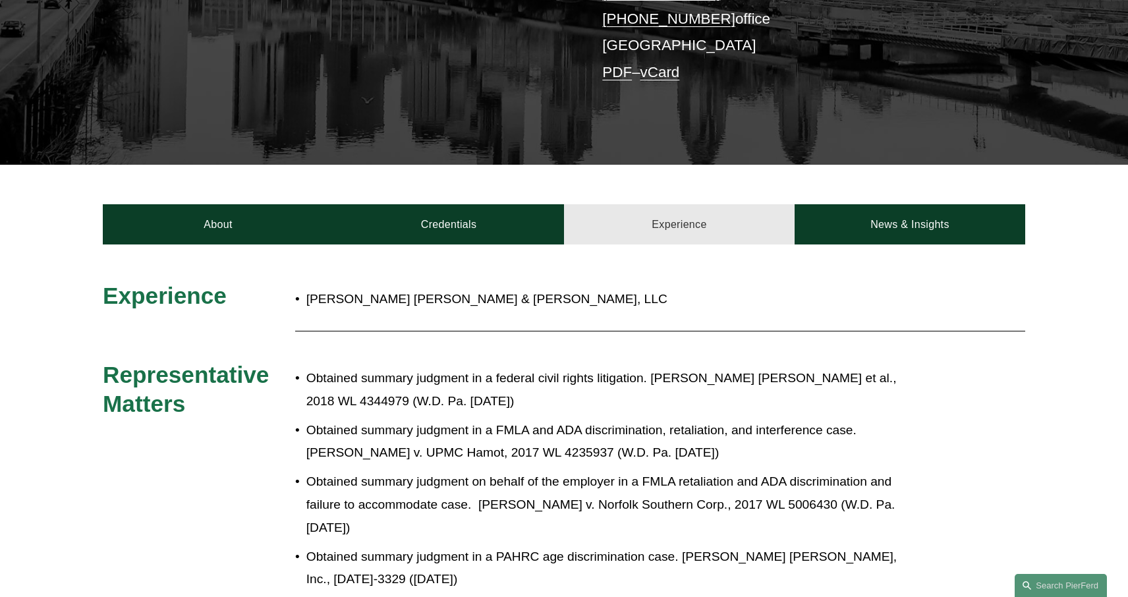
scroll to position [372, 0]
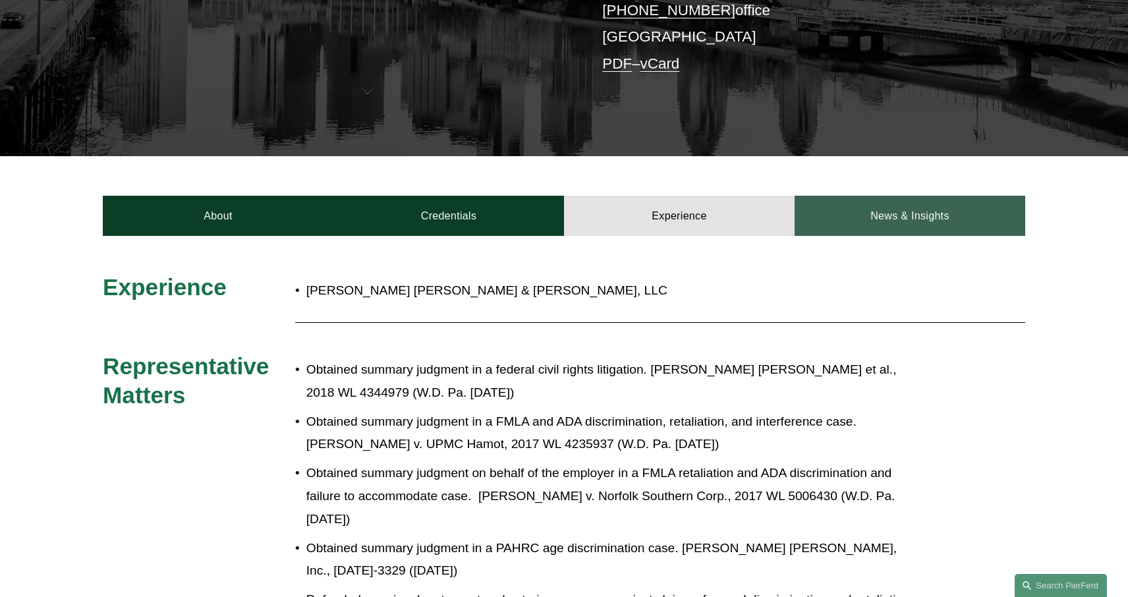
click at [862, 196] on link "News & Insights" at bounding box center [910, 216] width 231 height 40
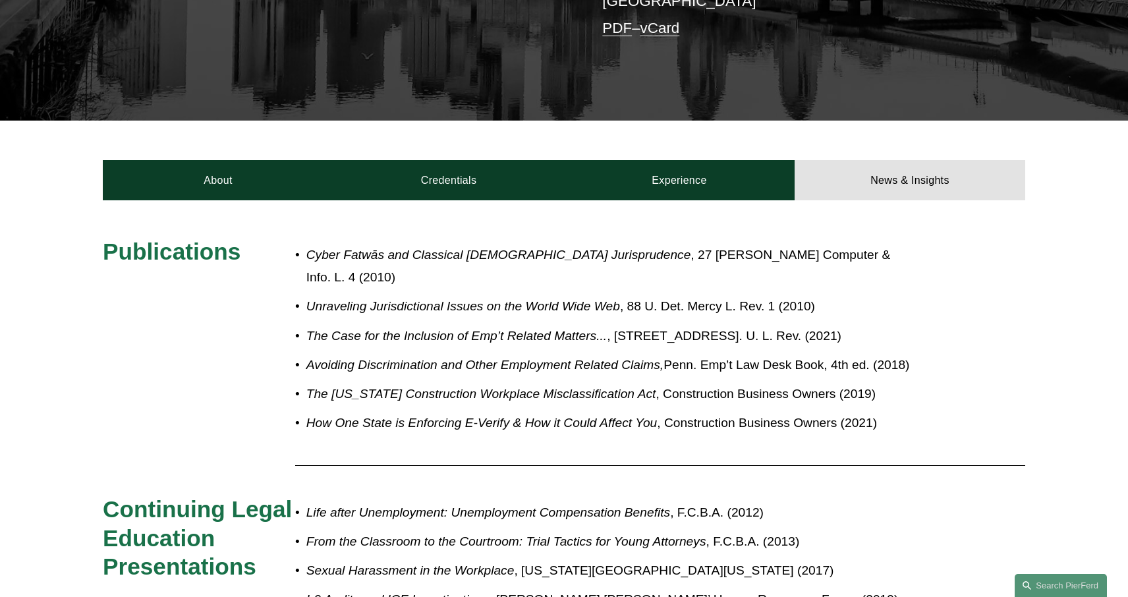
scroll to position [402, 0]
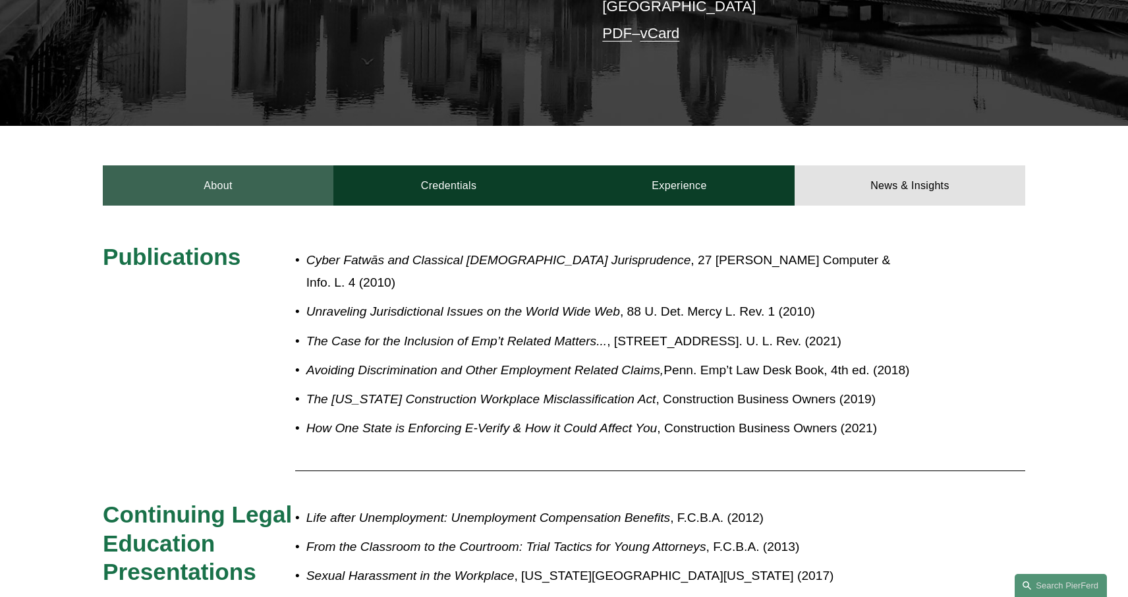
click at [198, 165] on link "About" at bounding box center [218, 185] width 231 height 40
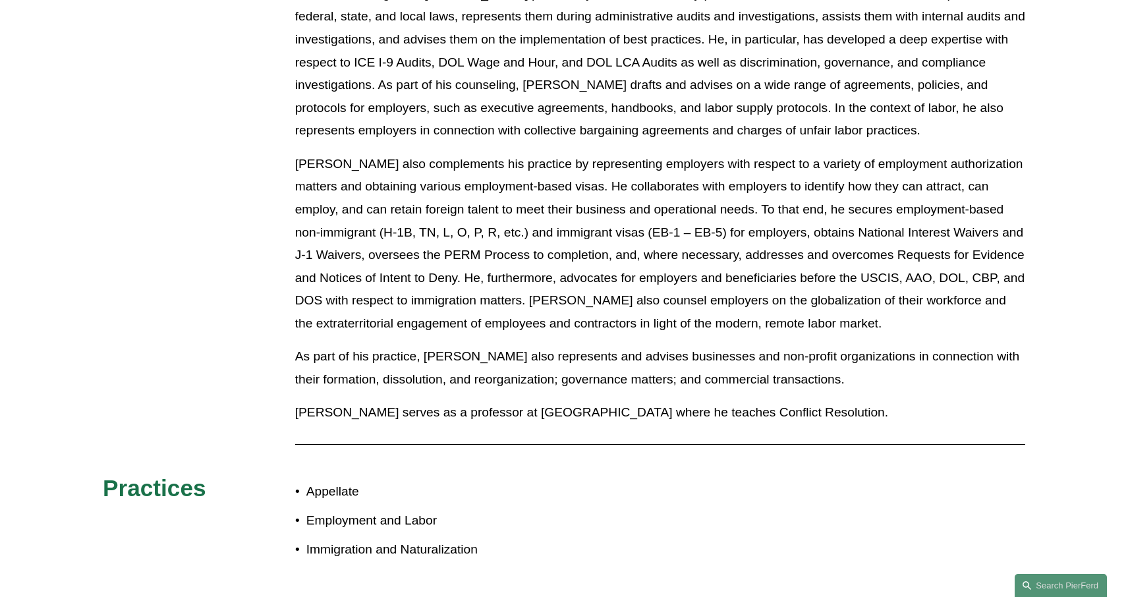
scroll to position [904, 0]
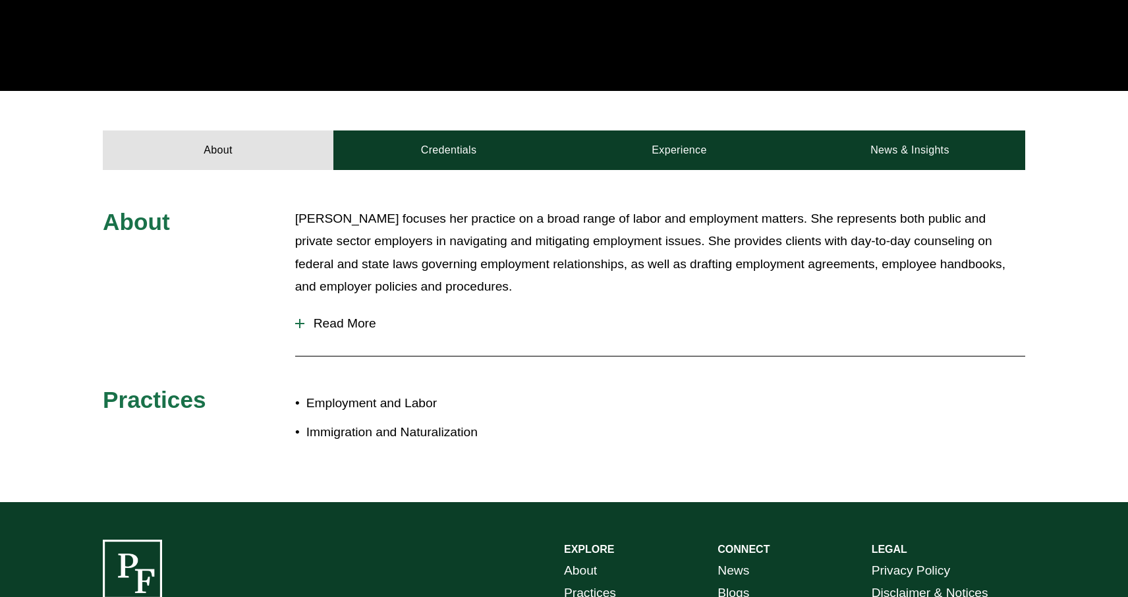
scroll to position [403, 0]
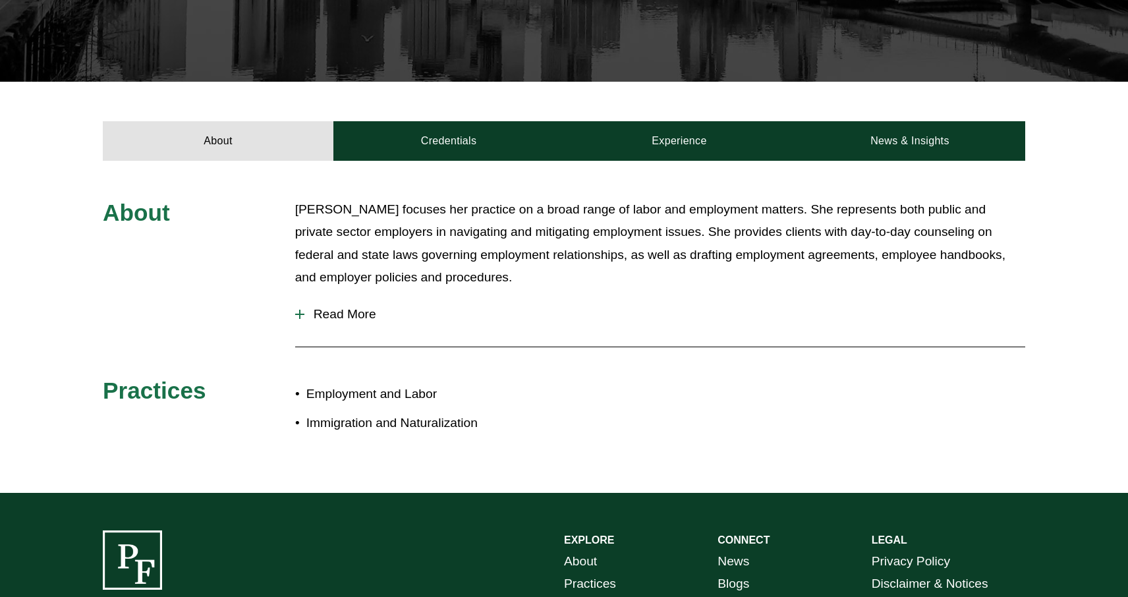
click at [351, 314] on span "Read More" at bounding box center [665, 314] width 721 height 15
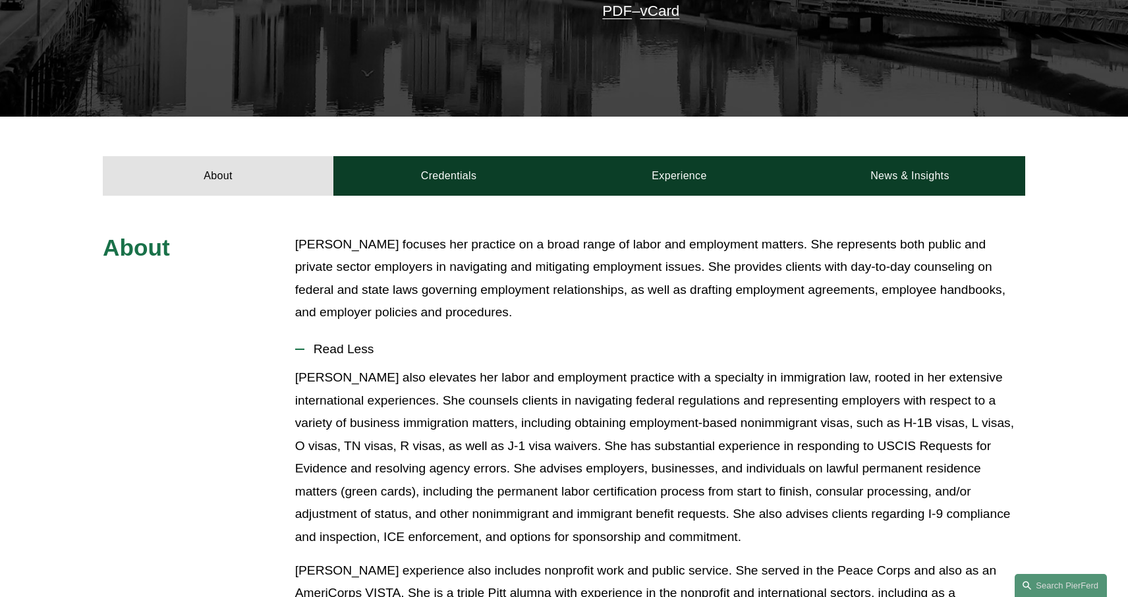
scroll to position [360, 0]
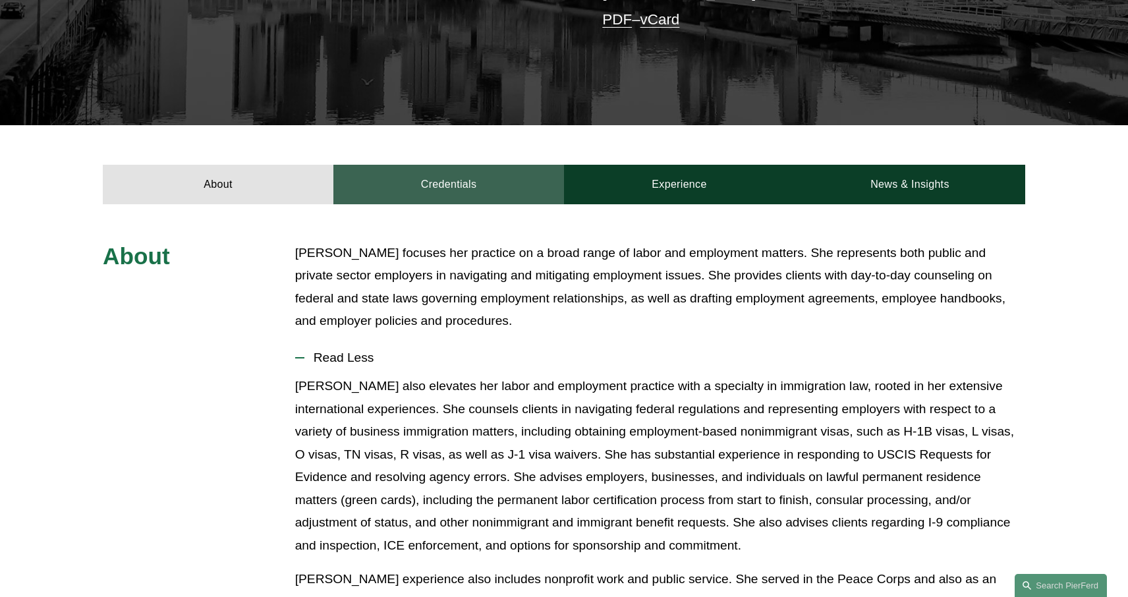
click at [427, 183] on link "Credentials" at bounding box center [449, 185] width 231 height 40
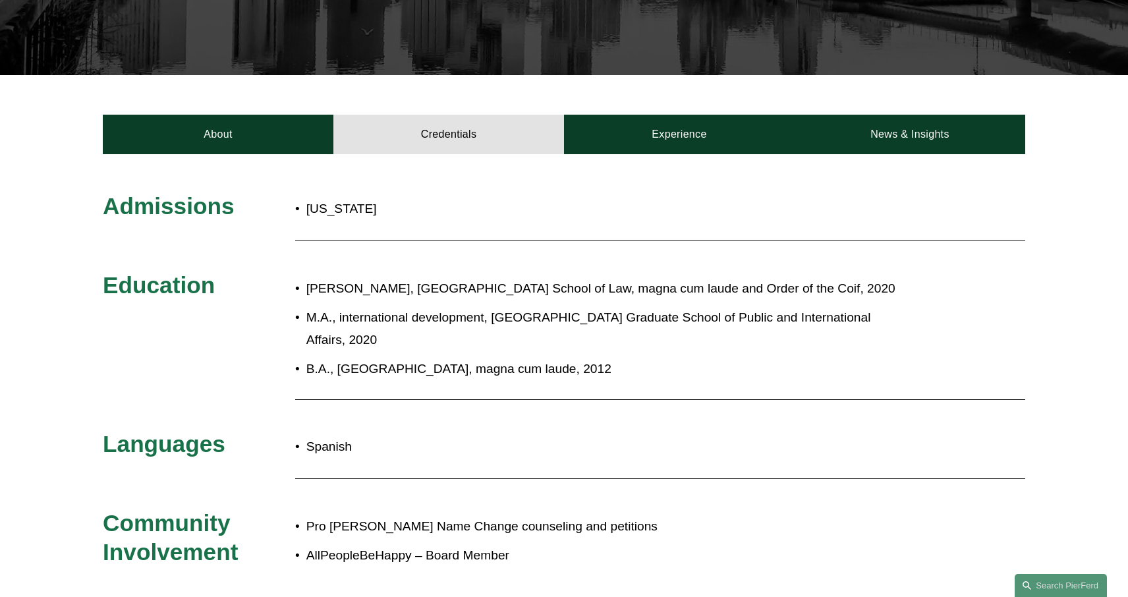
scroll to position [368, 0]
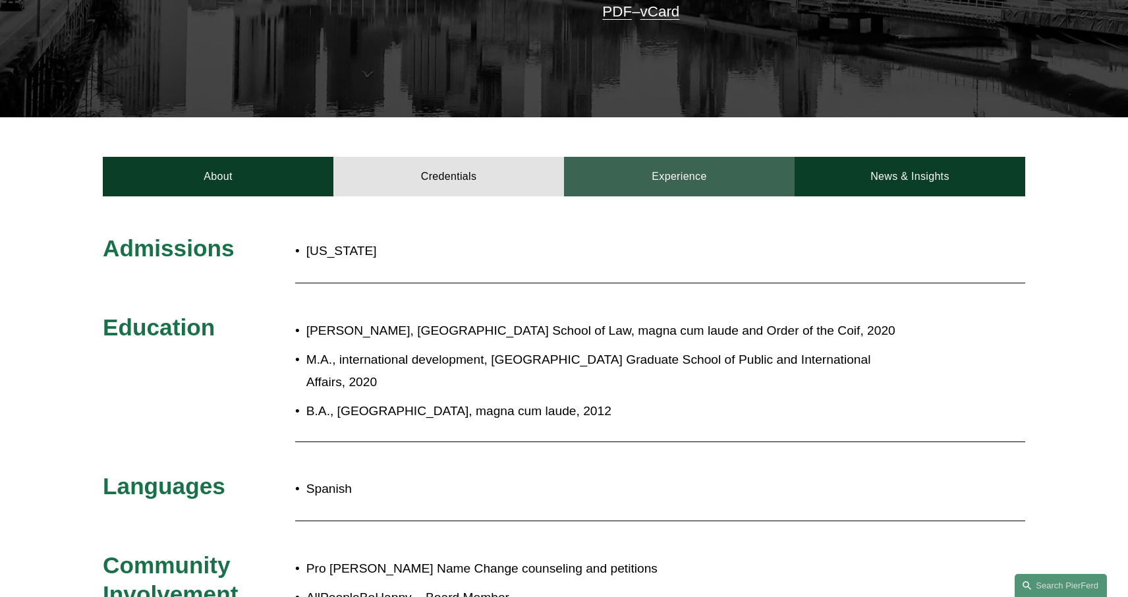
click at [638, 180] on link "Experience" at bounding box center [679, 177] width 231 height 40
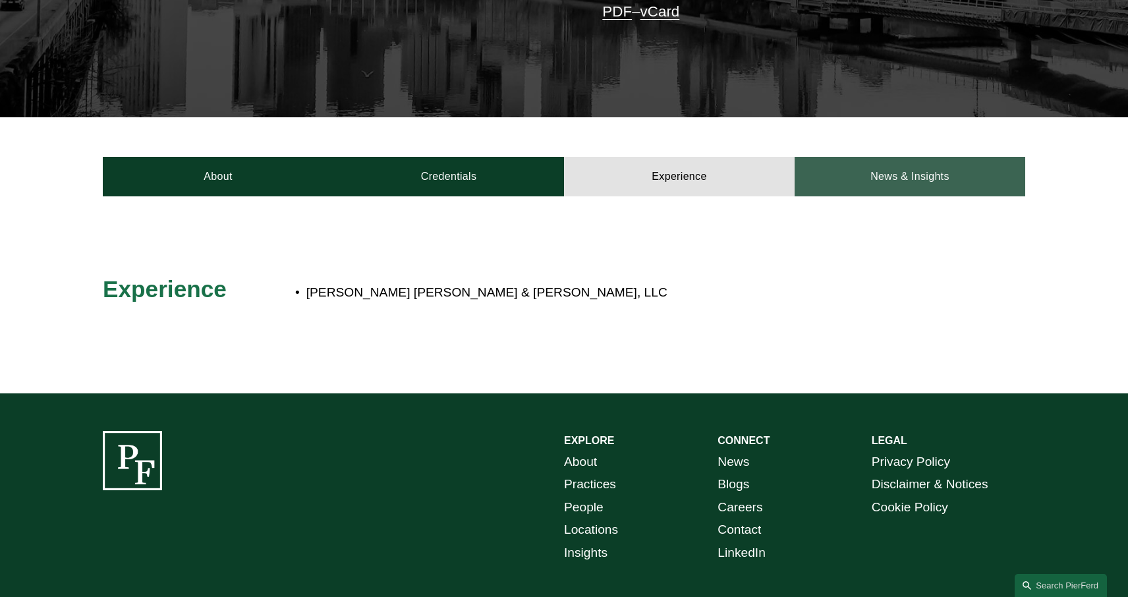
click at [867, 183] on link "News & Insights" at bounding box center [910, 177] width 231 height 40
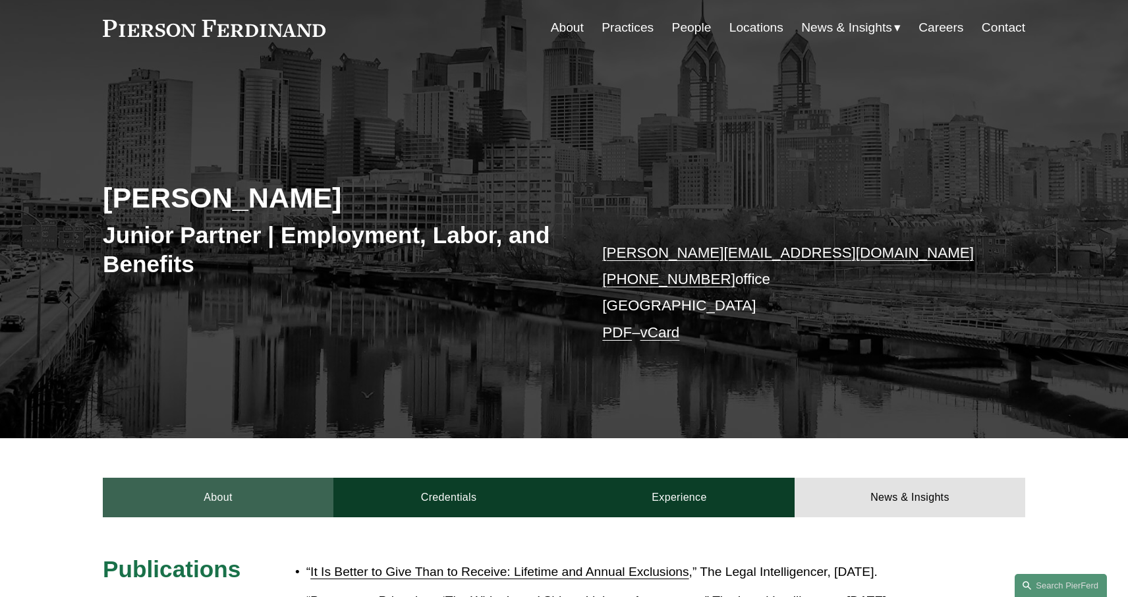
scroll to position [0, 0]
